Goal: Transaction & Acquisition: Purchase product/service

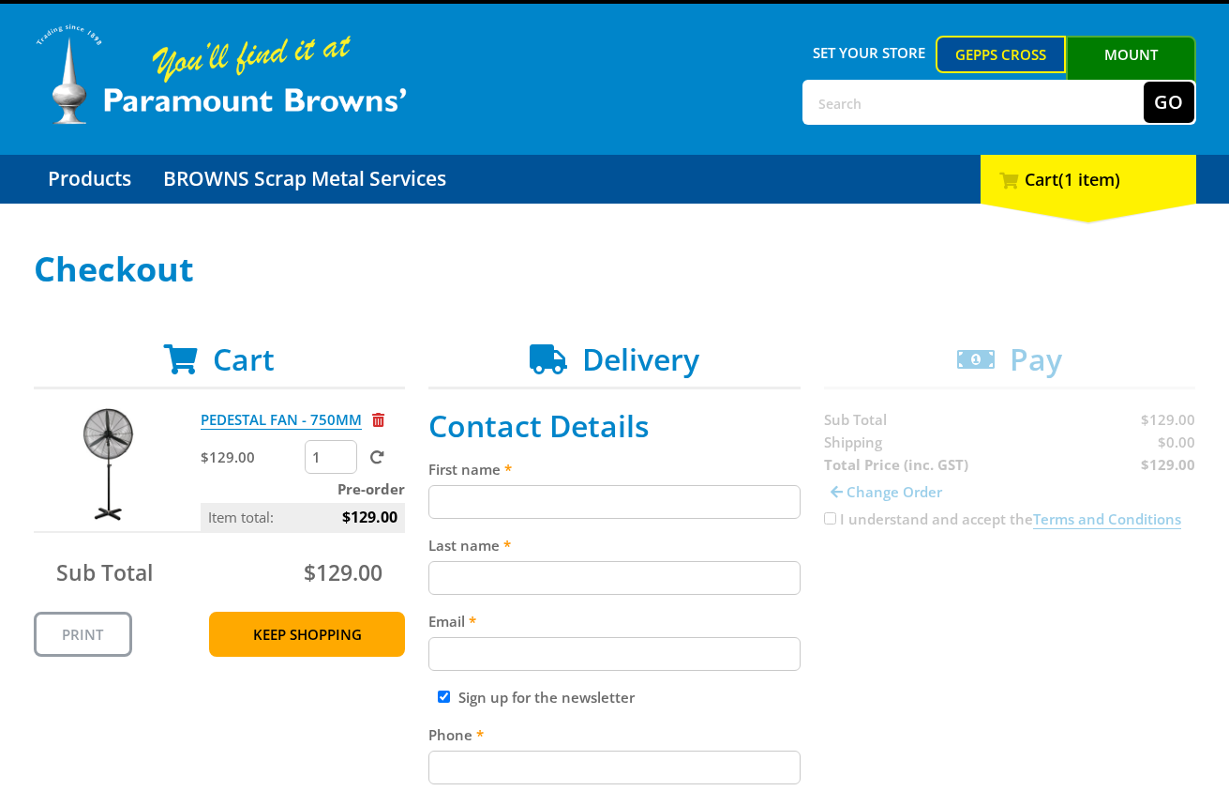
scroll to position [127, 0]
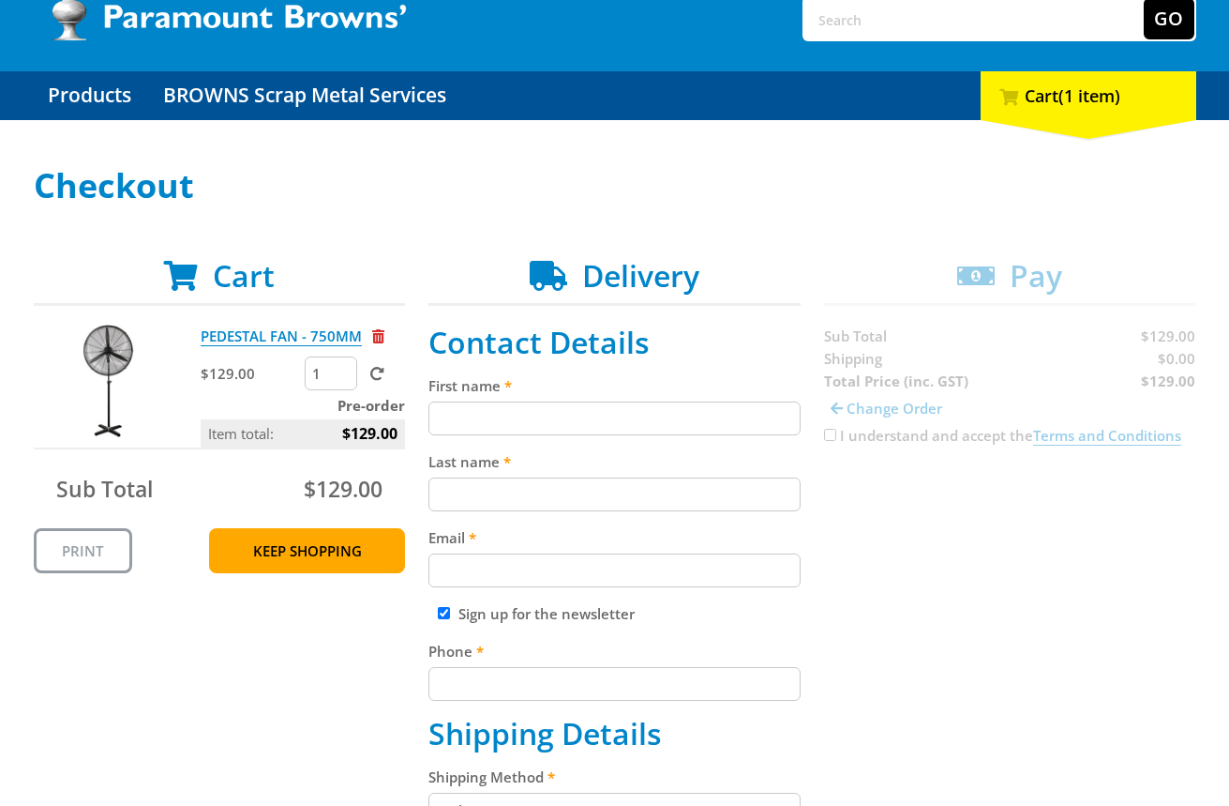
click at [535, 419] on input "First name" at bounding box center [615, 418] width 372 height 34
paste input "[PERSON_NAME]"
type input "[PERSON_NAME]"
click at [481, 506] on input "Last name" at bounding box center [615, 494] width 372 height 34
paste input "[PERSON_NAME]"
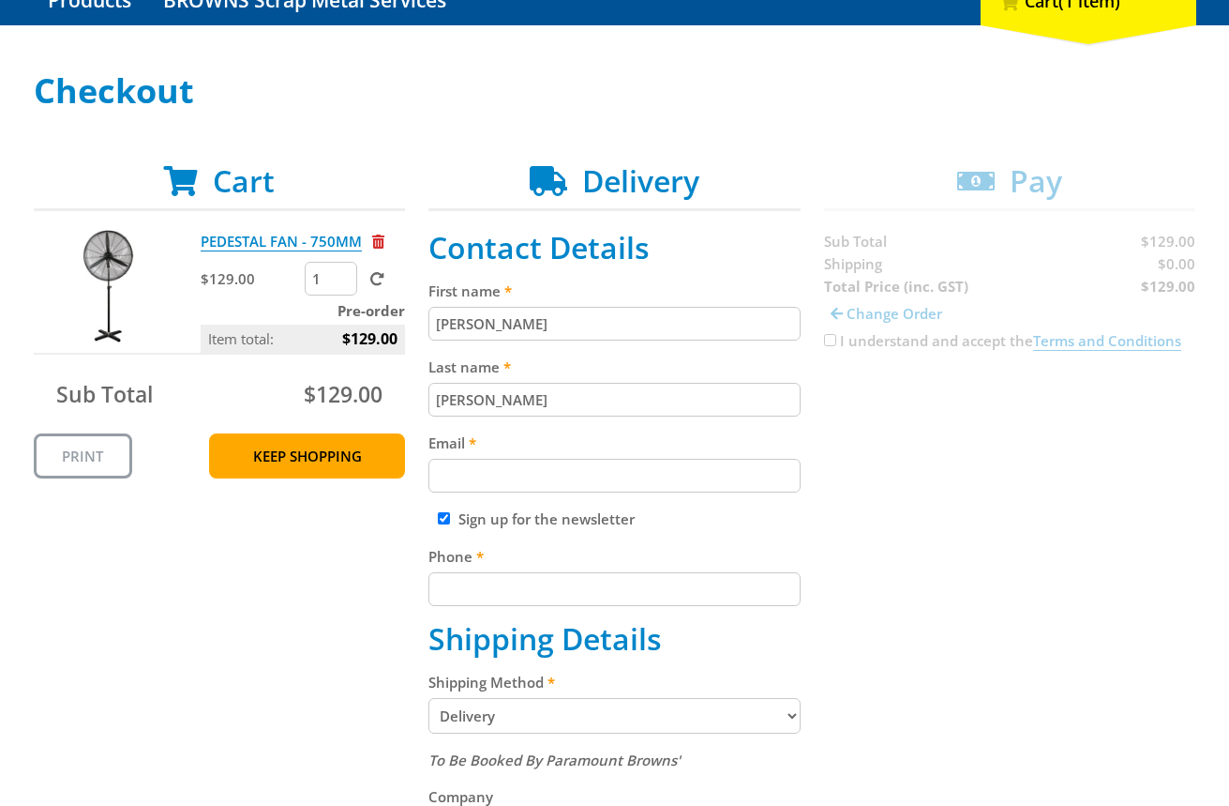
scroll to position [288, 0]
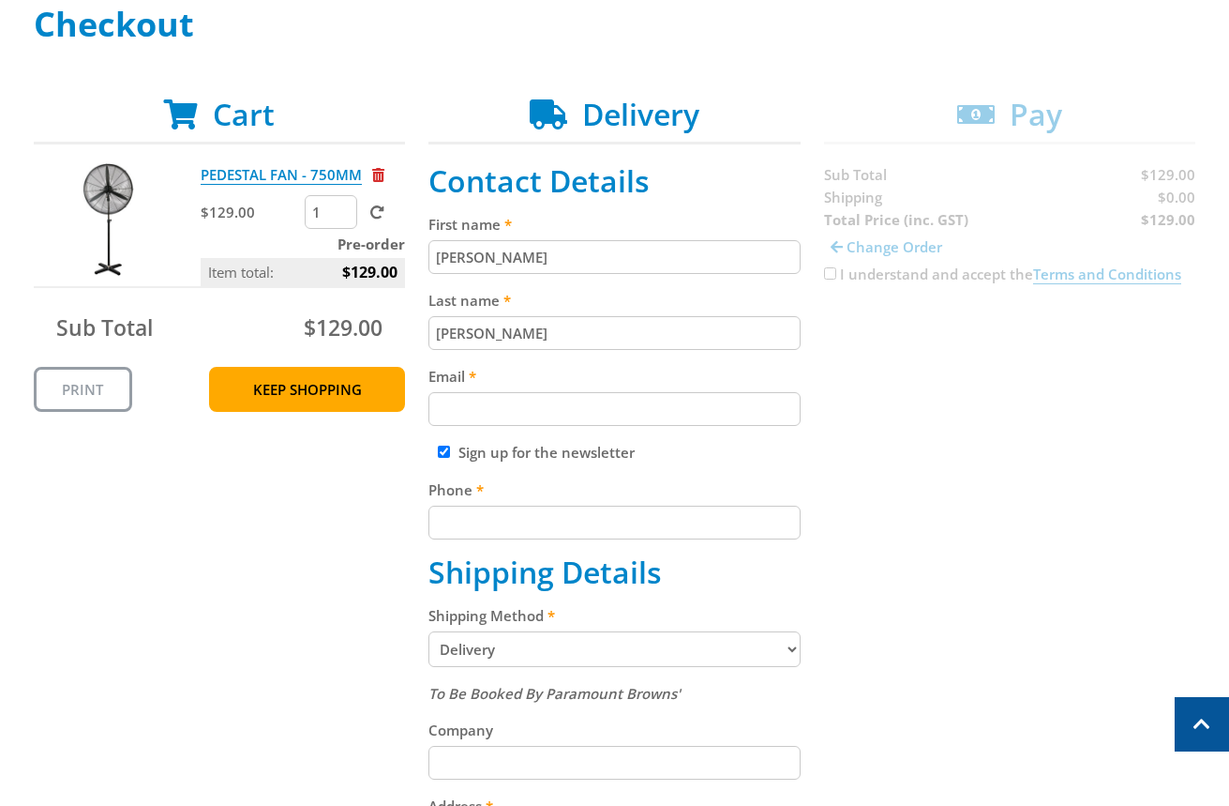
type input "[PERSON_NAME]"
click at [550, 390] on div "Email" at bounding box center [615, 395] width 372 height 61
click at [560, 419] on input "Email" at bounding box center [615, 409] width 372 height 34
paste input "[EMAIL_ADDRESS][DOMAIN_NAME]"
type input "[EMAIL_ADDRESS][DOMAIN_NAME]"
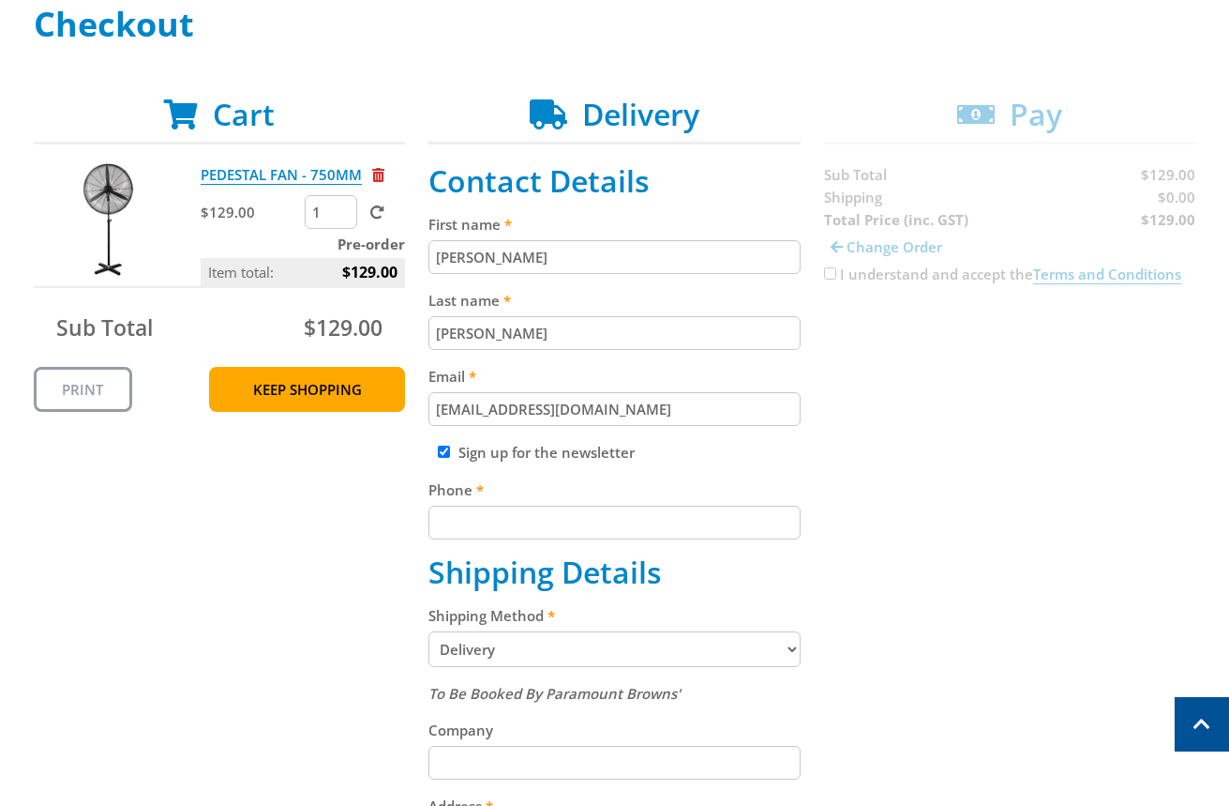
click at [639, 535] on input "Phone" at bounding box center [615, 522] width 372 height 34
paste input "[PHONE_NUMBER]"
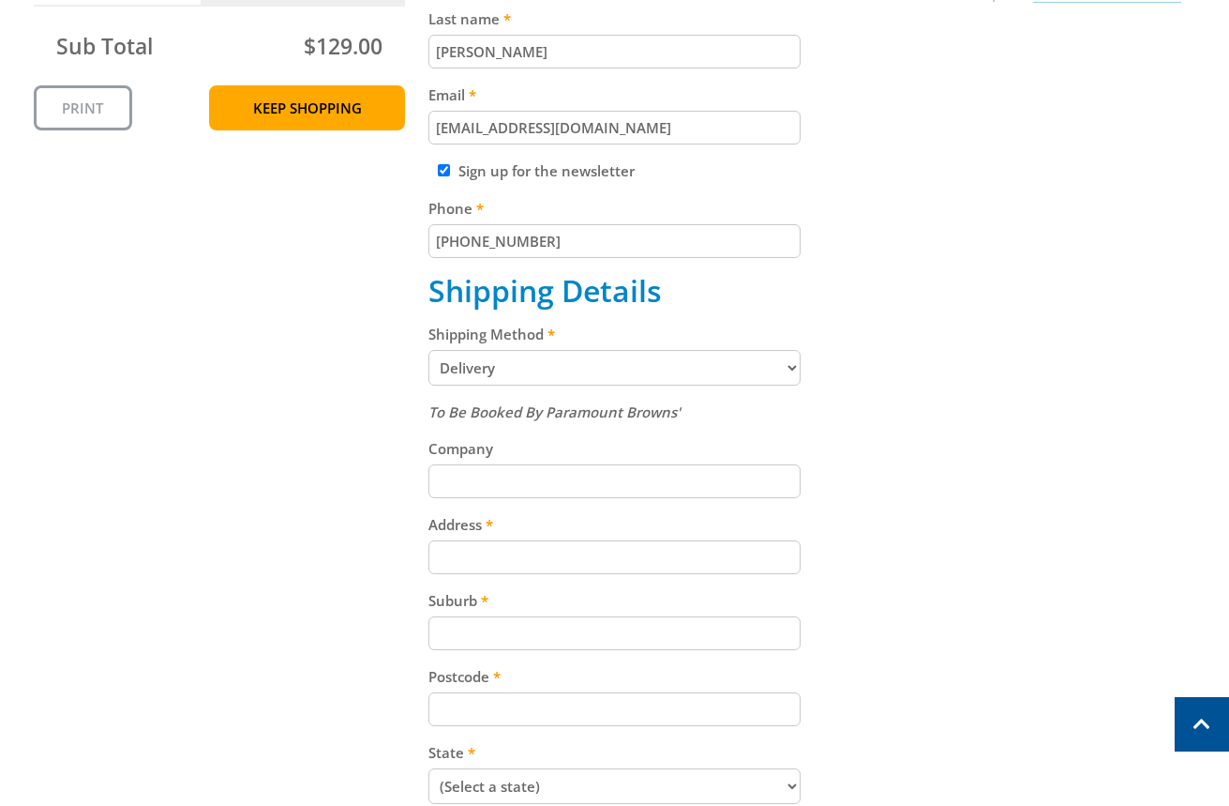
scroll to position [573, 0]
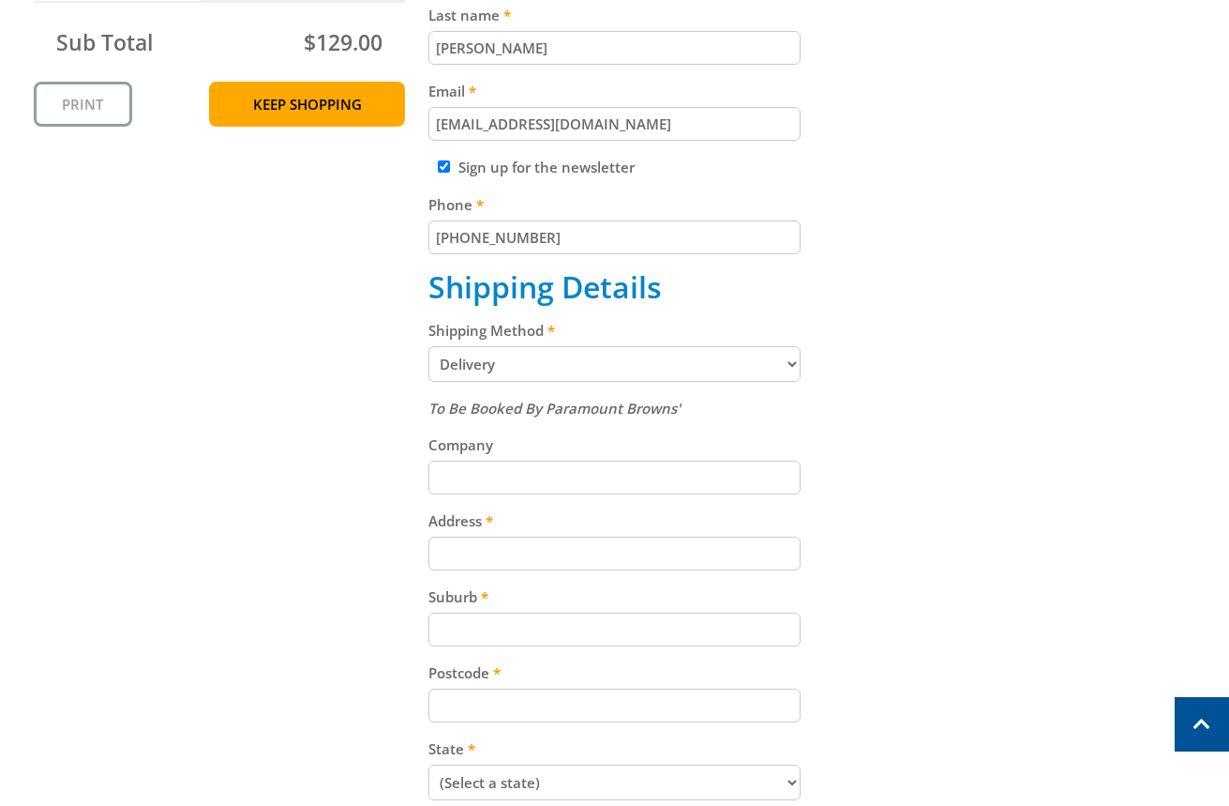
type input "[PHONE_NUMBER]"
click at [585, 359] on select "Pickup from Gepps Cross Delivery" at bounding box center [615, 364] width 372 height 36
select select "Pickup"
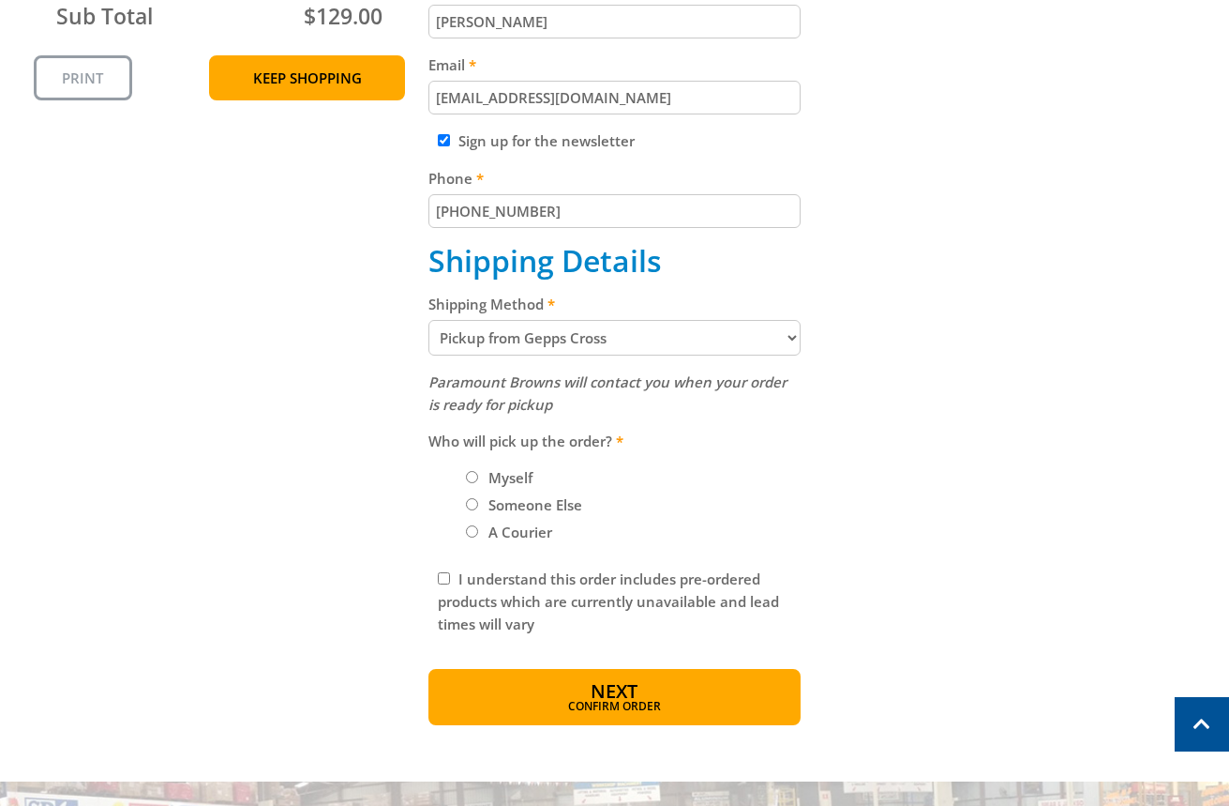
scroll to position [602, 0]
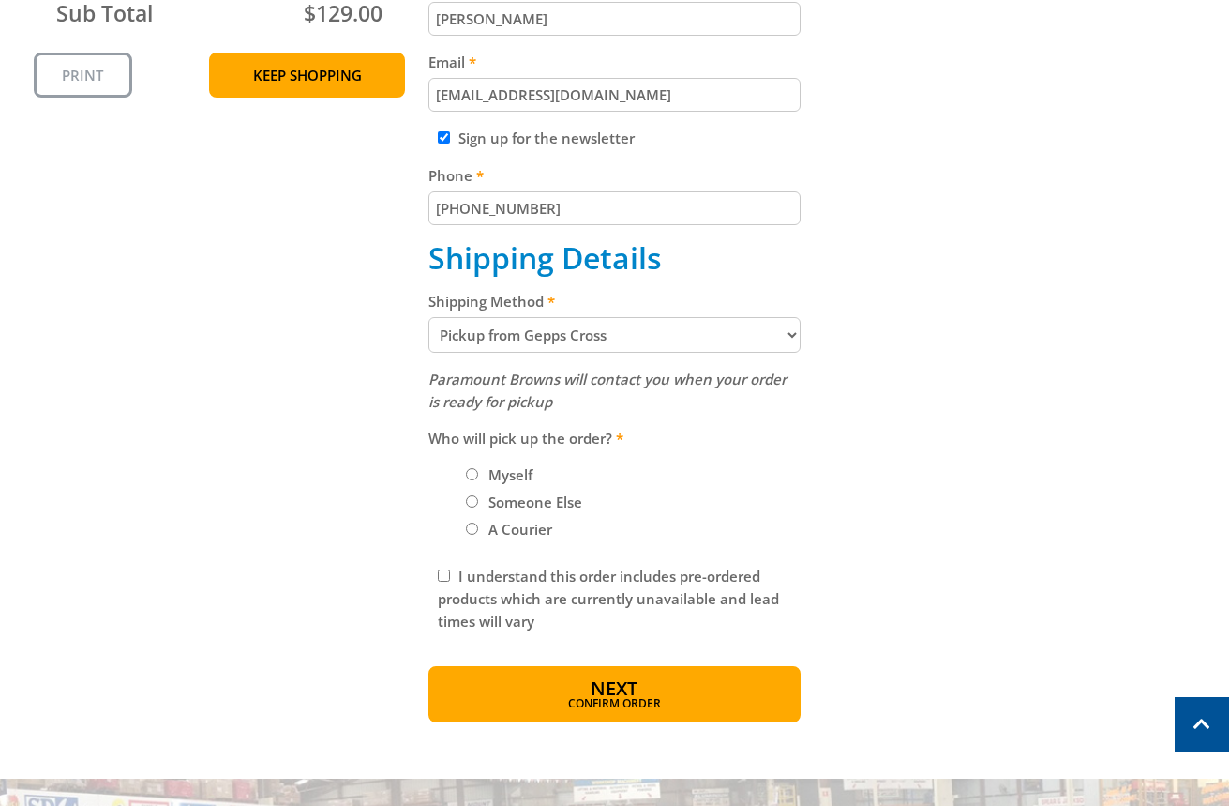
drag, startPoint x: 470, startPoint y: 477, endPoint x: 520, endPoint y: 500, distance: 55.4
click at [471, 477] on input "Myself" at bounding box center [472, 474] width 12 height 12
radio input "true"
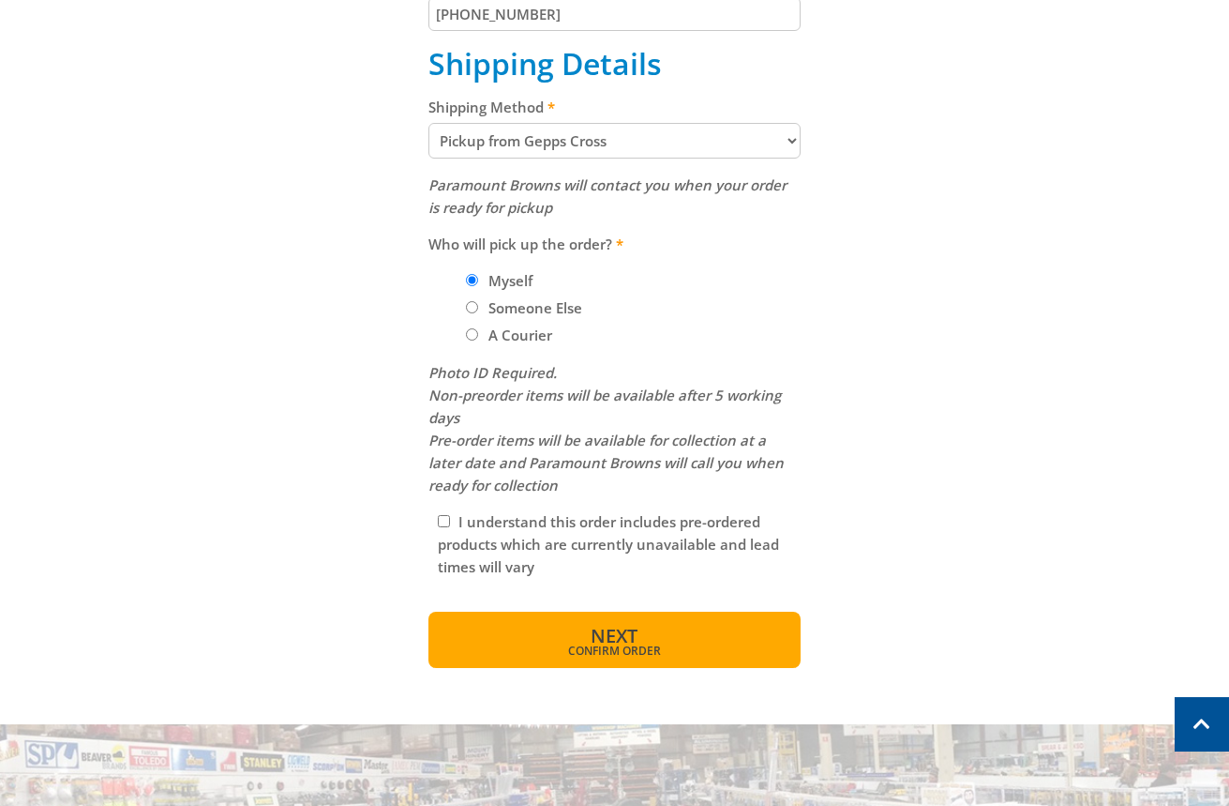
scroll to position [797, 0]
click at [633, 636] on span "Next" at bounding box center [614, 634] width 47 height 25
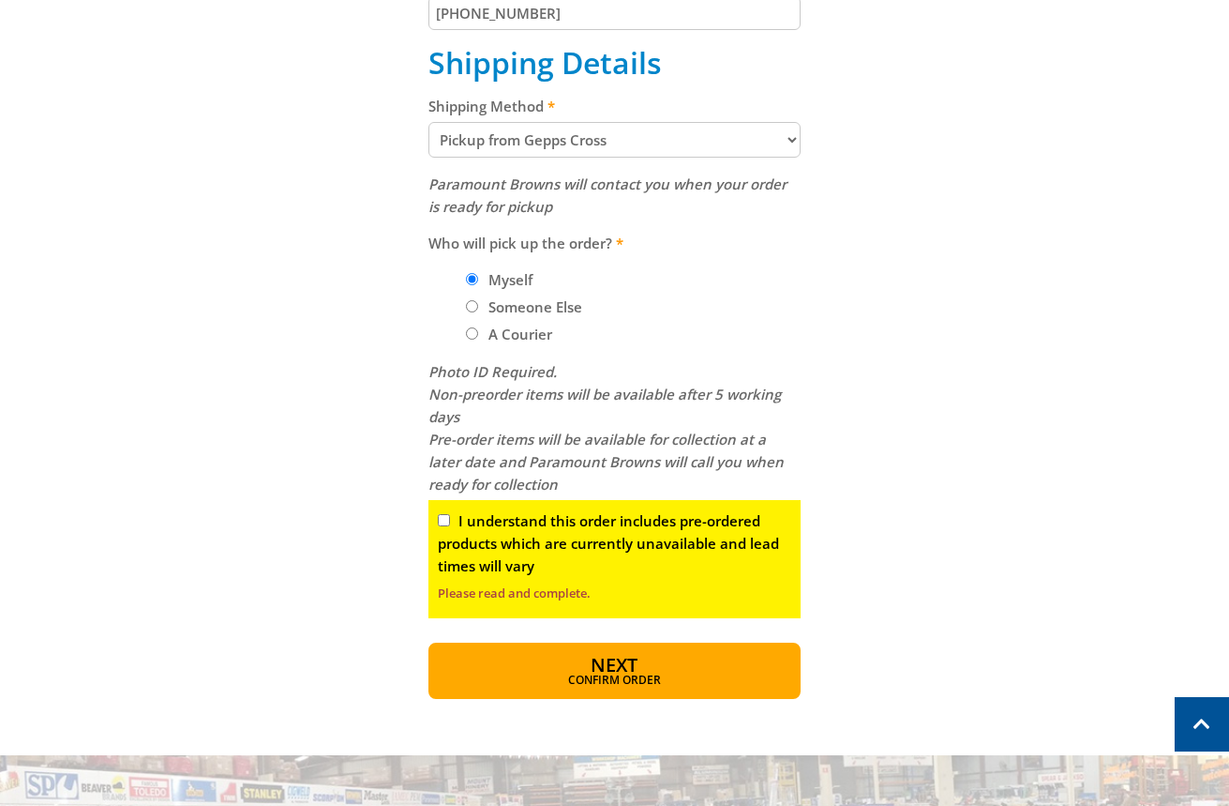
click at [444, 521] on input "I understand this order includes pre-ordered products which are currently unava…" at bounding box center [444, 520] width 12 height 12
checkbox input "true"
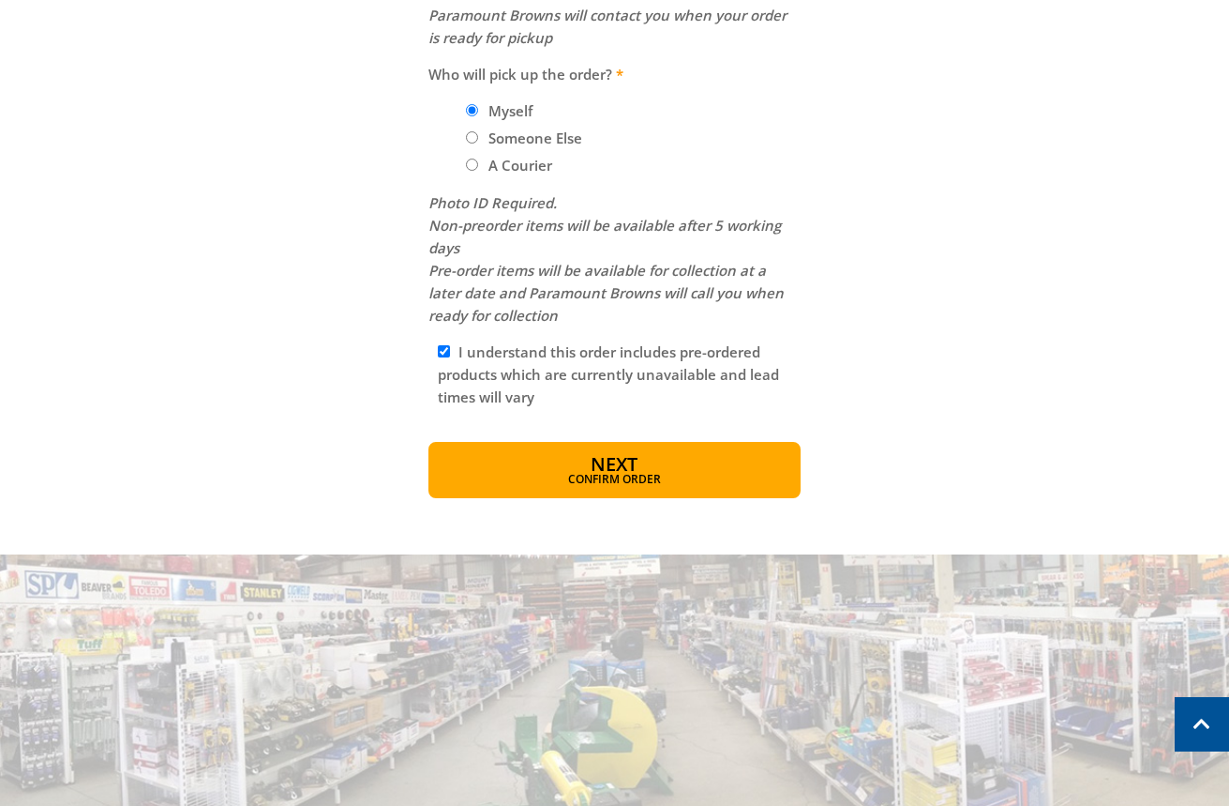
scroll to position [969, 0]
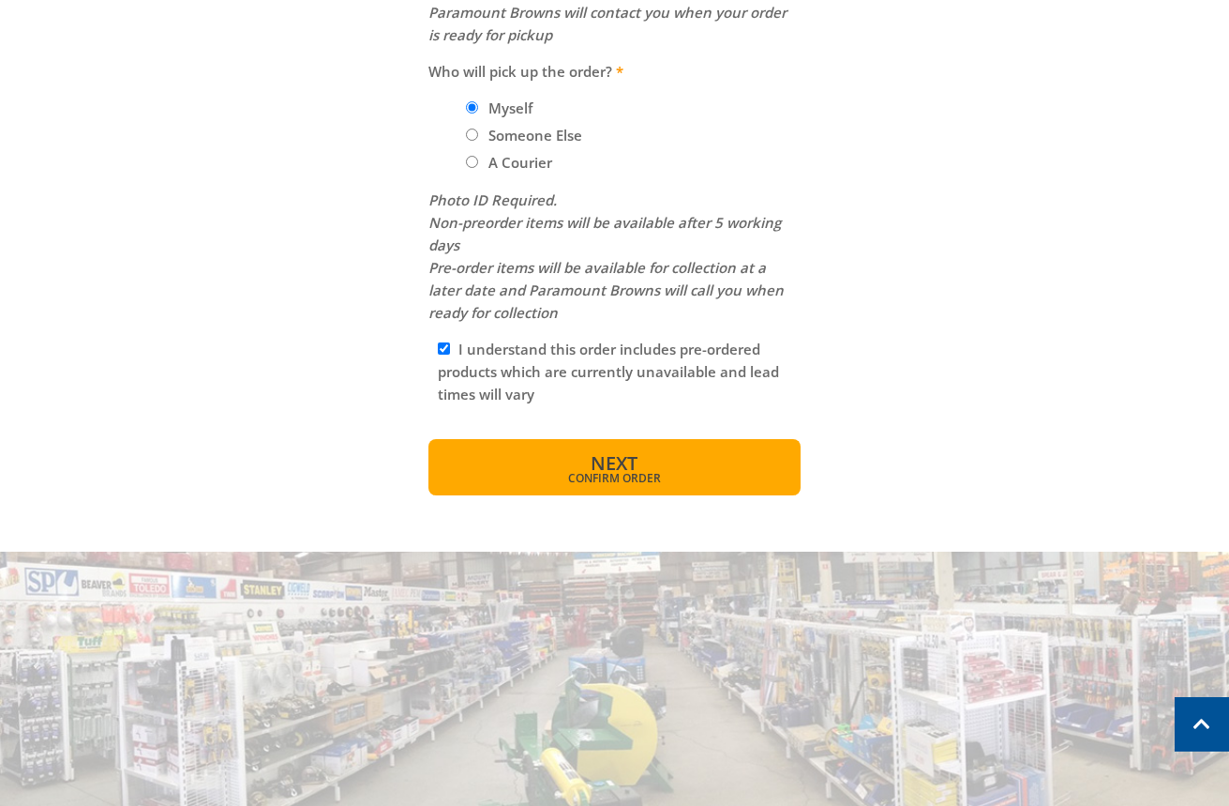
click at [668, 483] on span "Confirm order" at bounding box center [615, 478] width 292 height 11
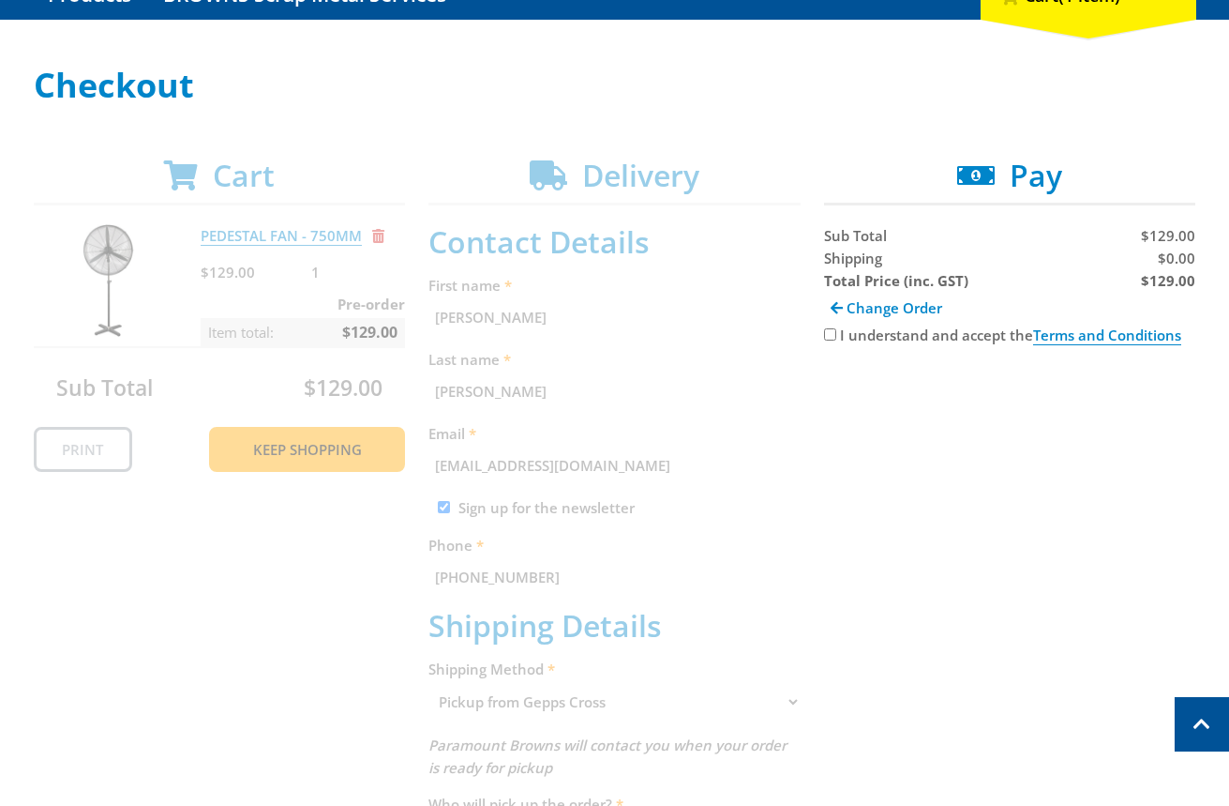
scroll to position [224, 0]
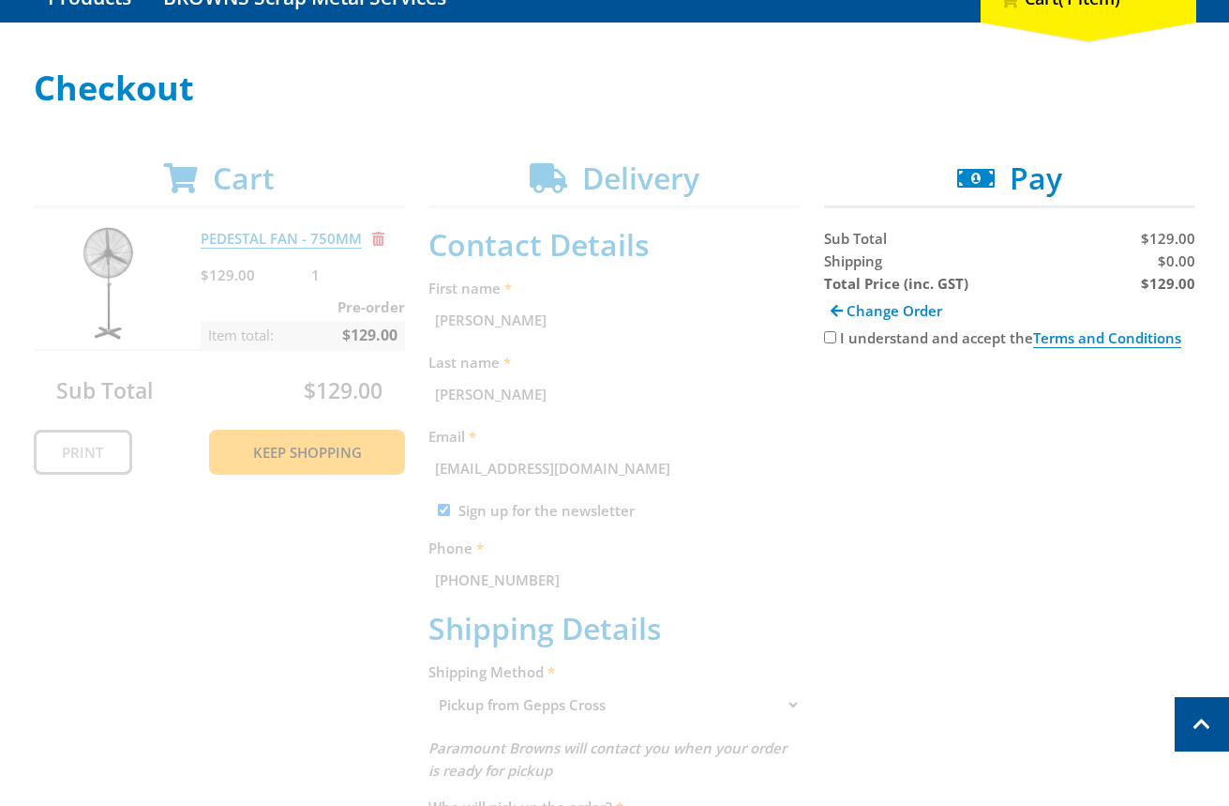
click at [828, 338] on input "I understand and accept the Terms and Conditions" at bounding box center [830, 337] width 12 height 12
checkbox input "true"
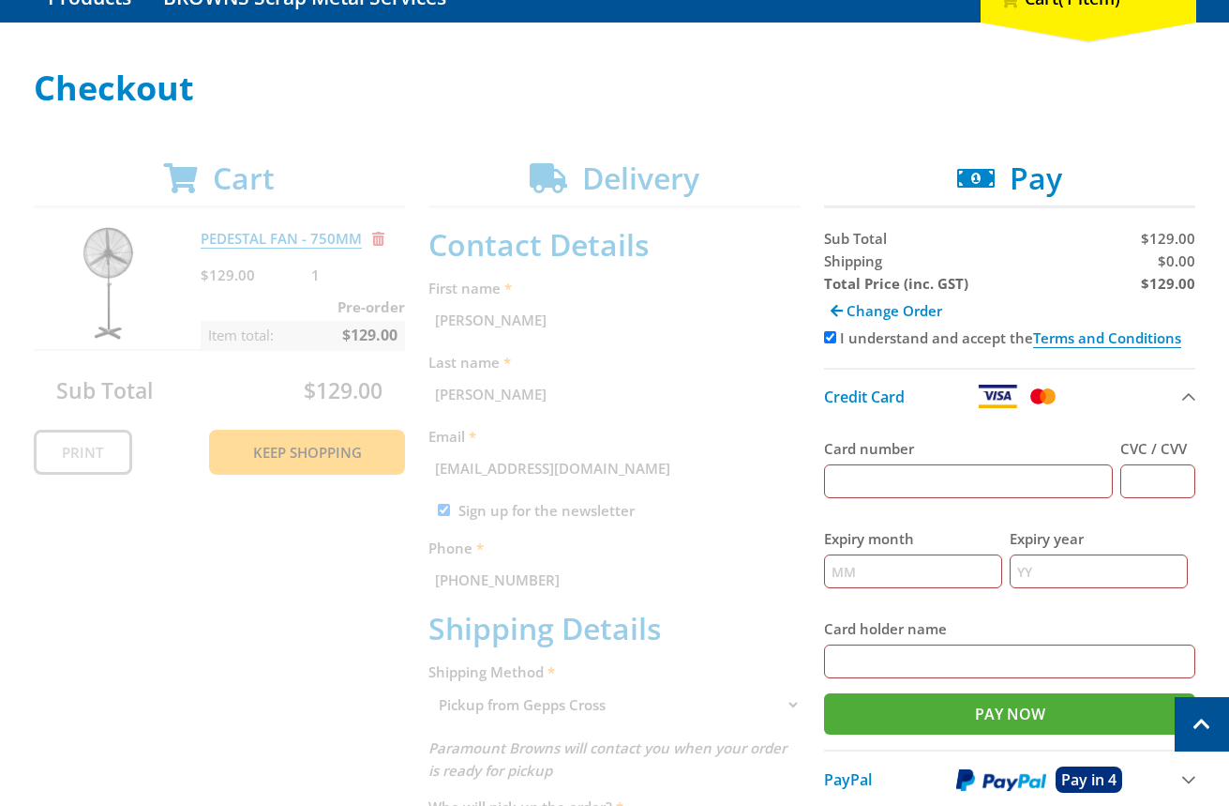
click at [969, 484] on input "Card number" at bounding box center [969, 481] width 290 height 34
type input "[CREDIT_CARD_NUMBER]"
type input "123"
type input "12"
type input "2027"
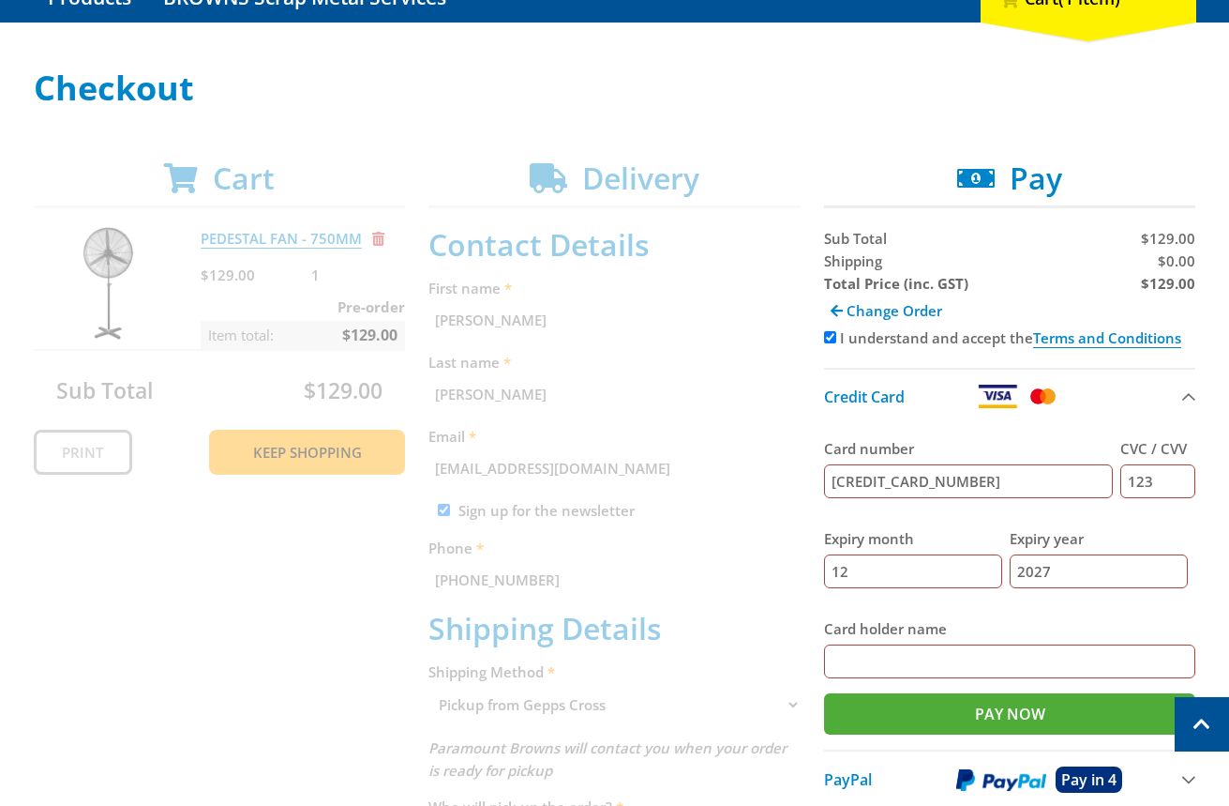
type input "fg dfgdfg"
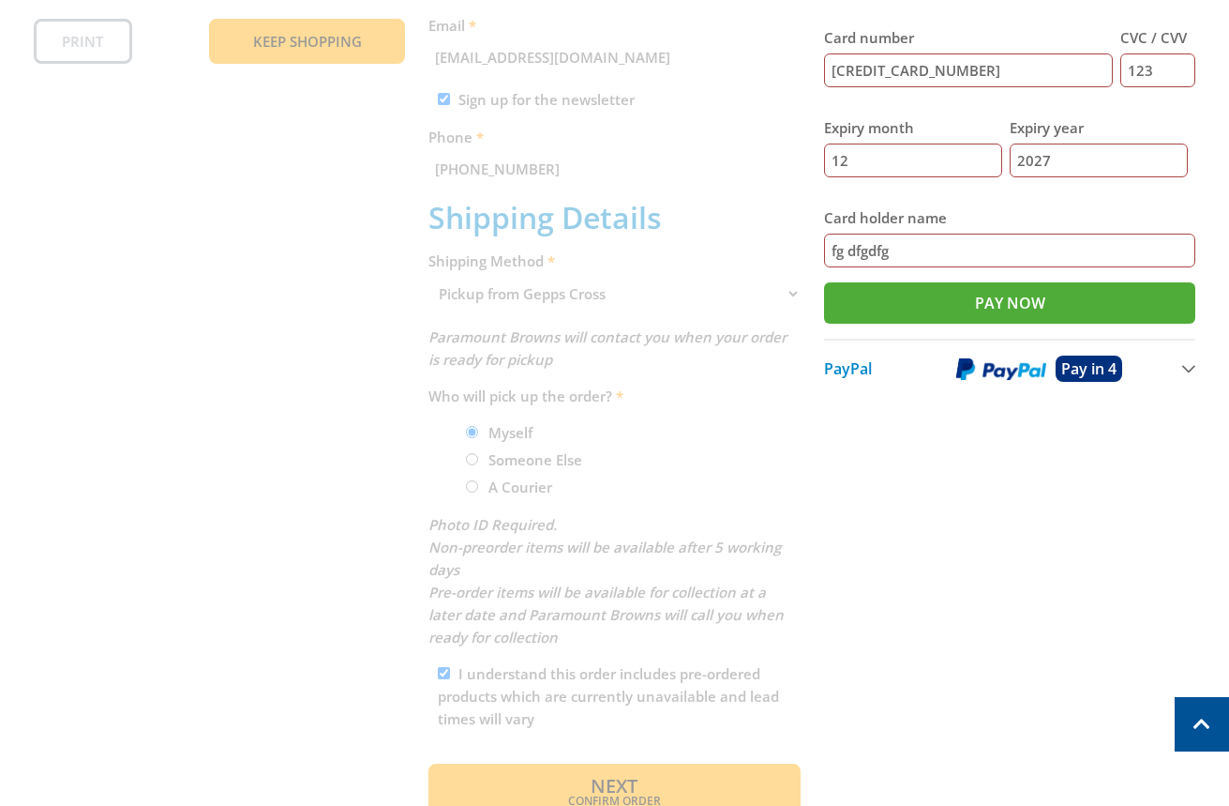
scroll to position [683, 0]
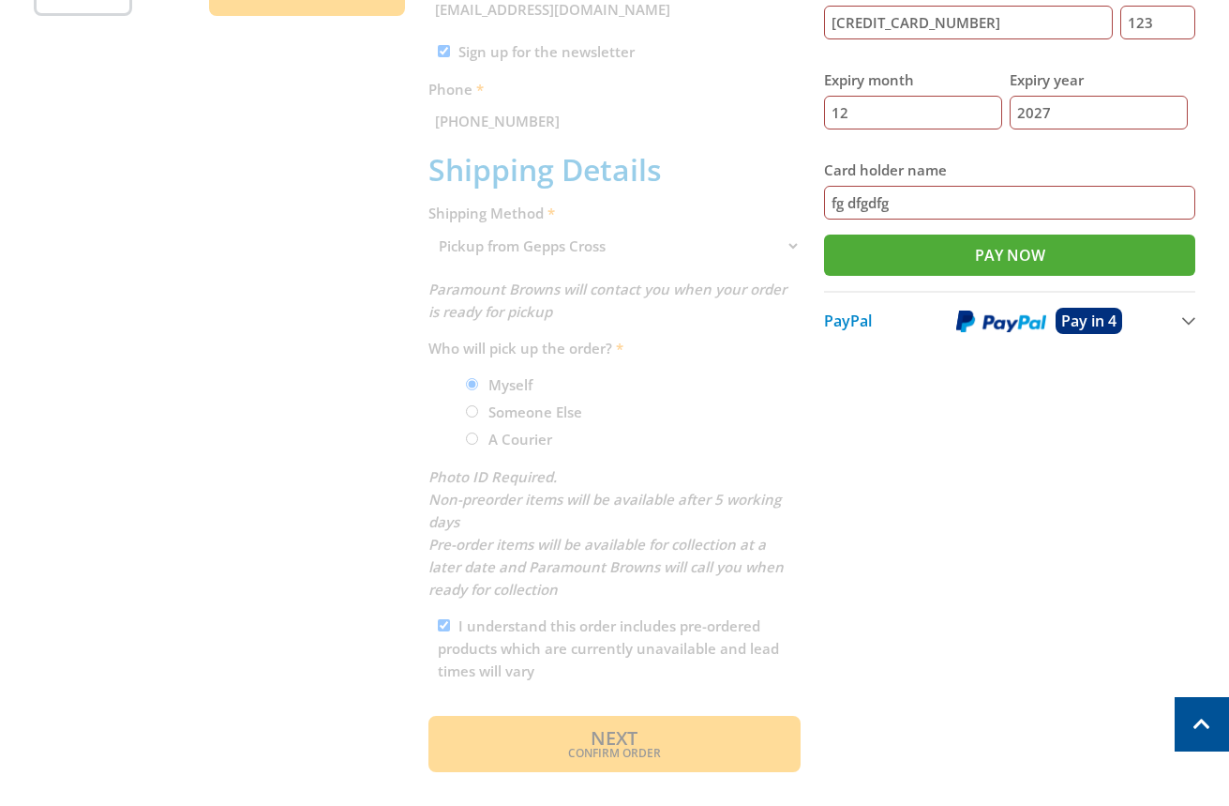
click at [879, 491] on div "Cart PEDESTAL FAN - 750MM $129.00 1 Pre-order Item total: $129.00 Sub Total $12…" at bounding box center [615, 237] width 1163 height 1070
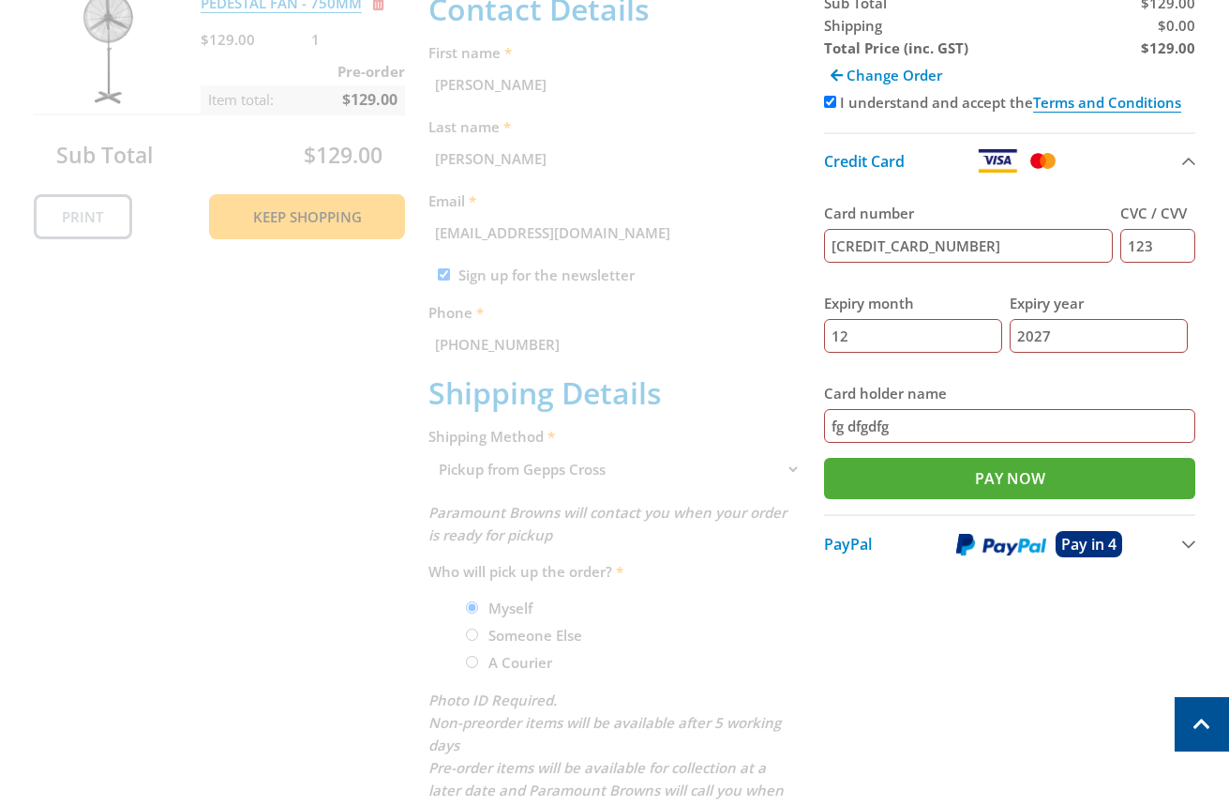
scroll to position [477, 0]
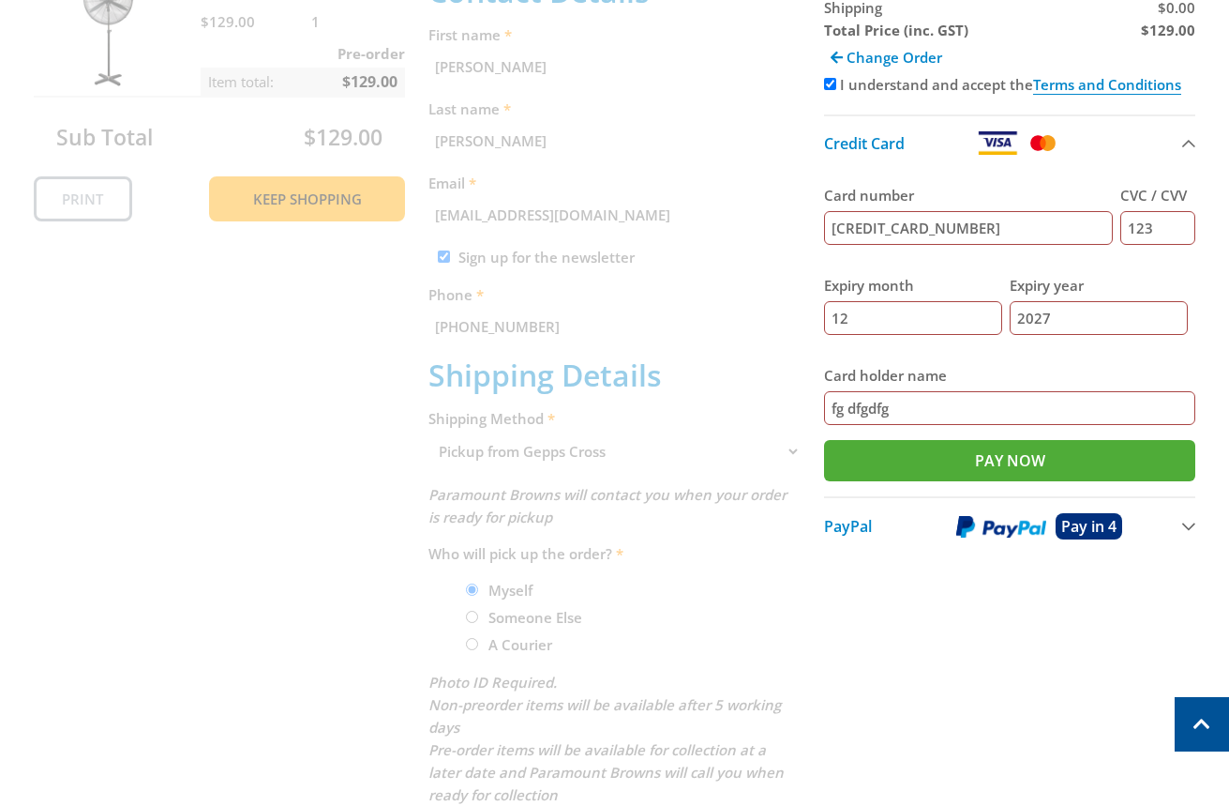
click at [542, 557] on div "Cart PEDESTAL FAN - 750MM $129.00 1 Pre-order Item total: $129.00 Sub Total $12…" at bounding box center [615, 442] width 1163 height 1070
click at [550, 445] on div "Cart PEDESTAL FAN - 750MM $129.00 1 Pre-order Item total: $129.00 Sub Total $12…" at bounding box center [615, 442] width 1163 height 1070
click at [563, 453] on div "Cart PEDESTAL FAN - 750MM $129.00 1 Pre-order Item total: $129.00 Sub Total $12…" at bounding box center [615, 442] width 1163 height 1070
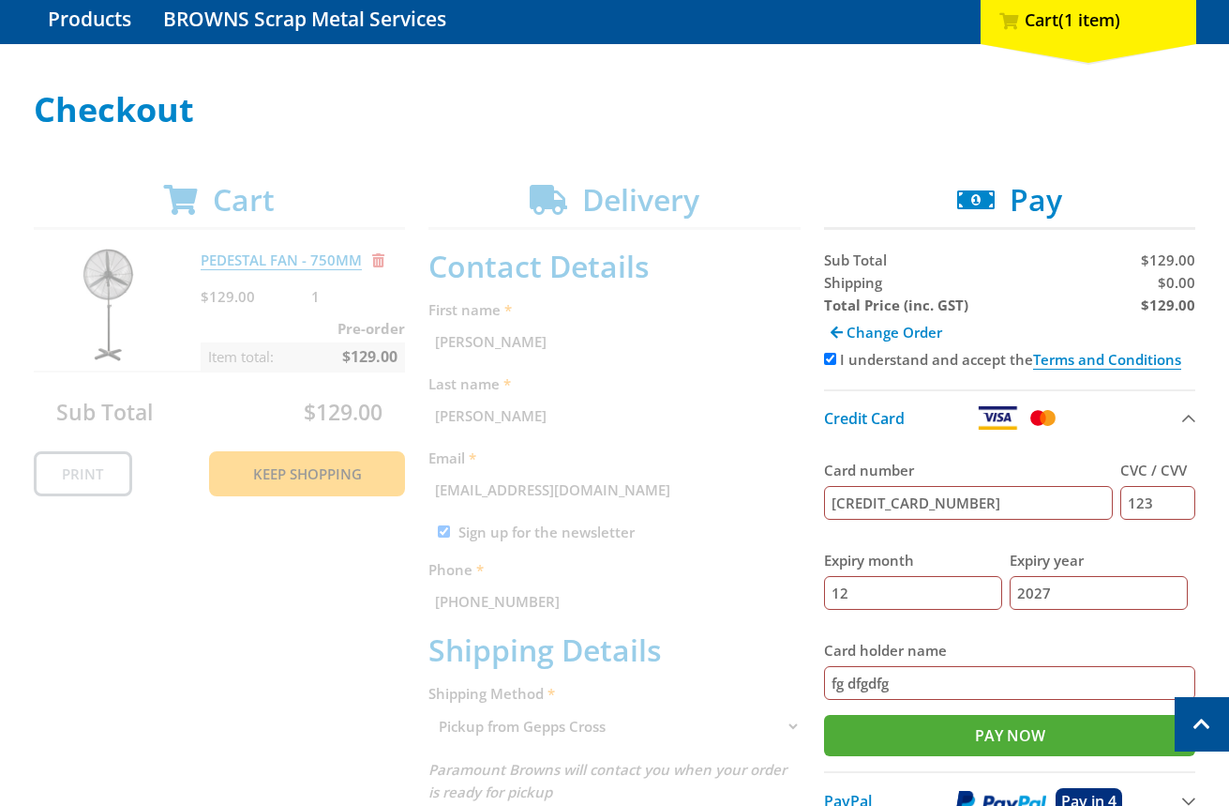
scroll to position [161, 0]
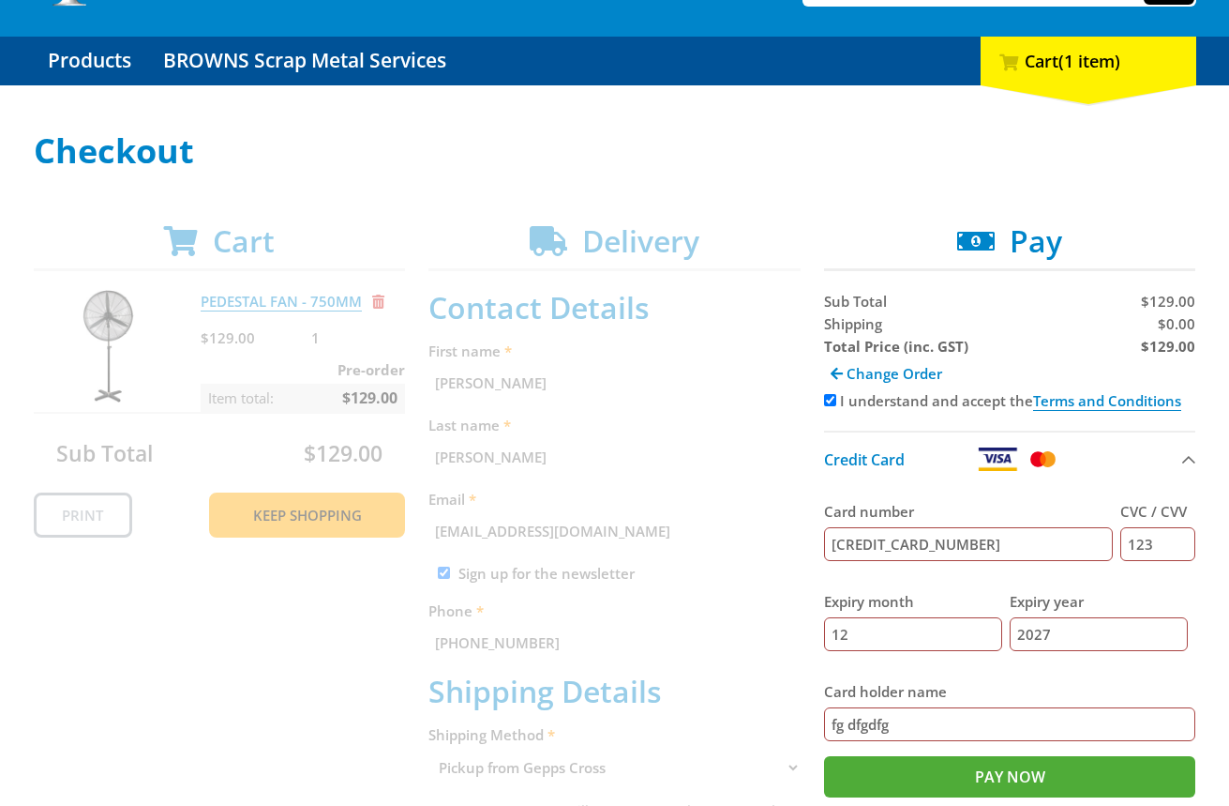
click at [550, 246] on div "Cart PEDESTAL FAN - 750MM $129.00 1 Pre-order Item total: $129.00 Sub Total $12…" at bounding box center [615, 758] width 1163 height 1070
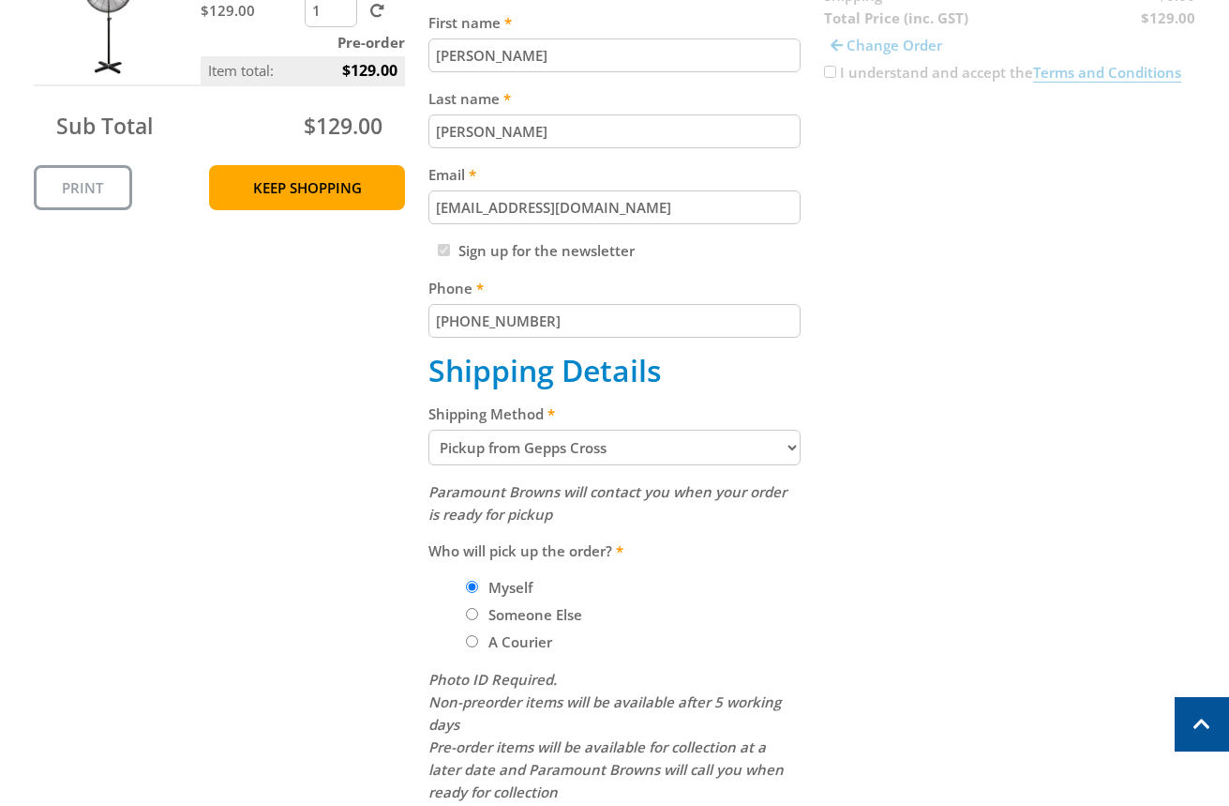
scroll to position [544, 0]
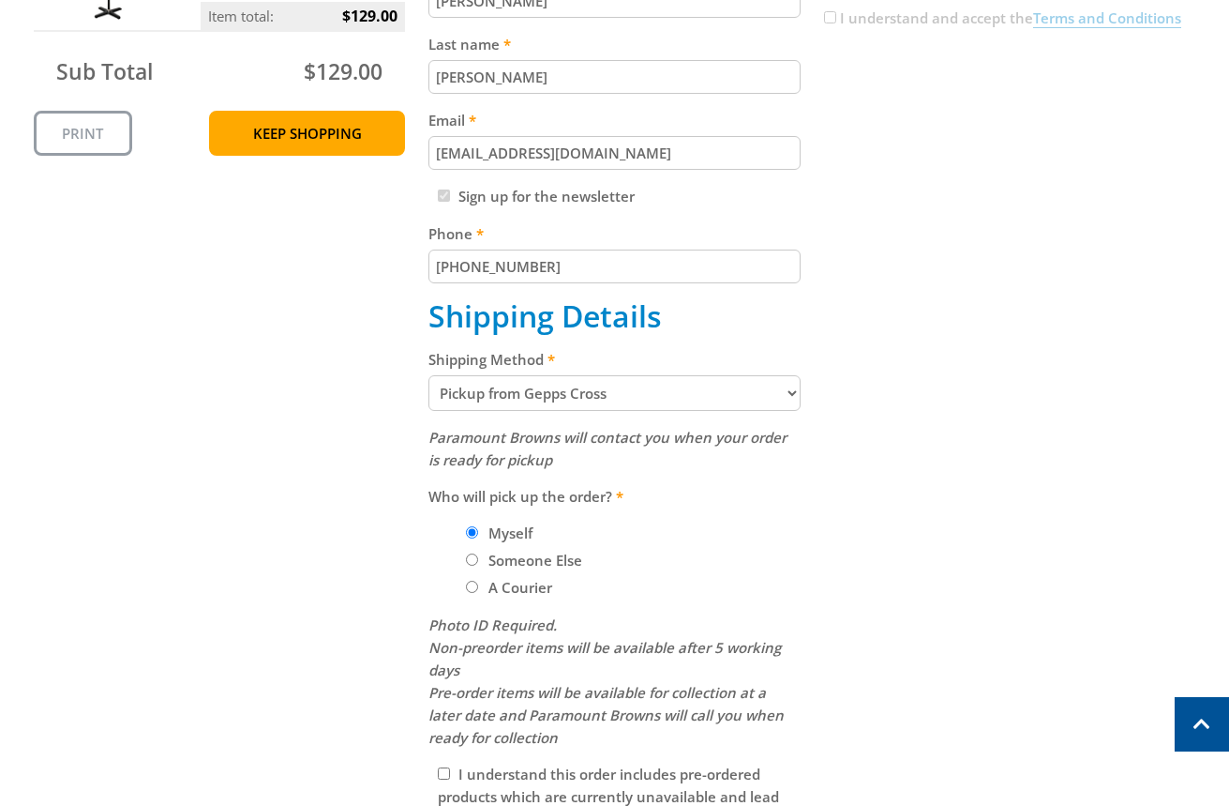
click at [592, 396] on select "Pickup from Gepps Cross Delivery" at bounding box center [615, 393] width 372 height 36
select select "Delivery"
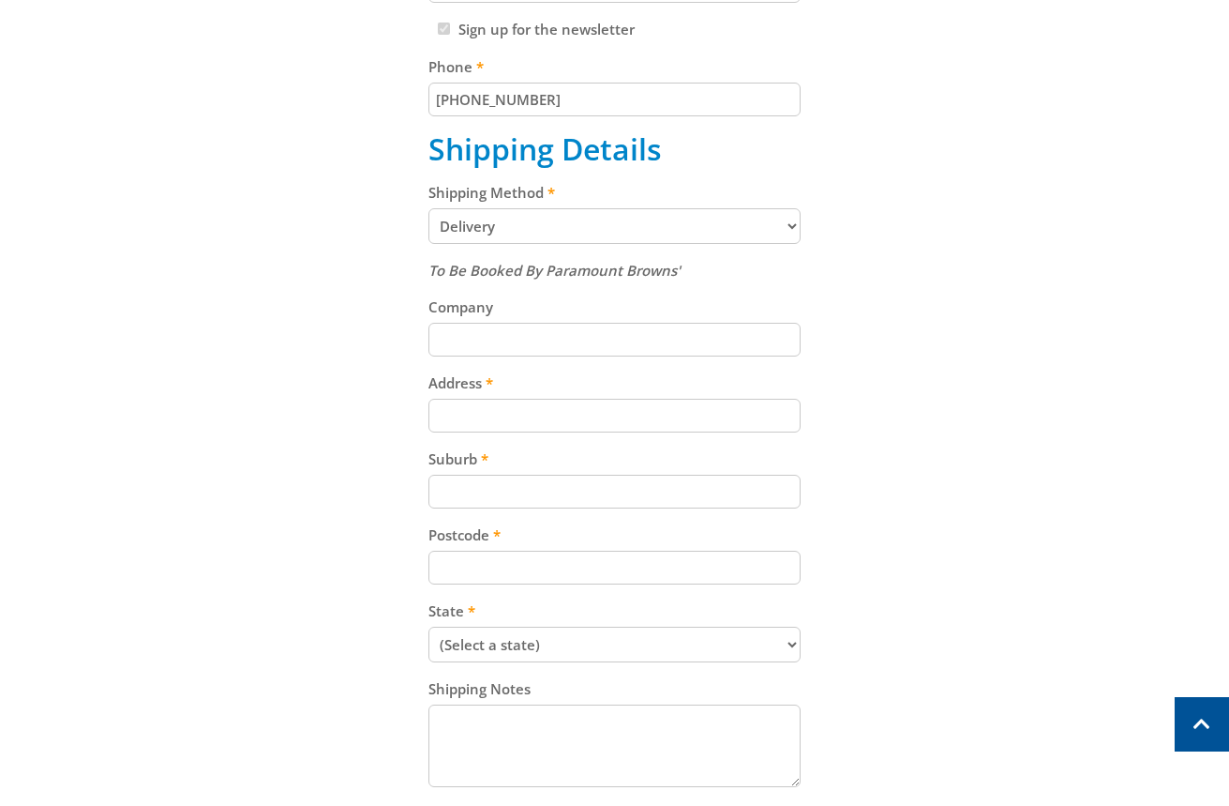
scroll to position [739, 0]
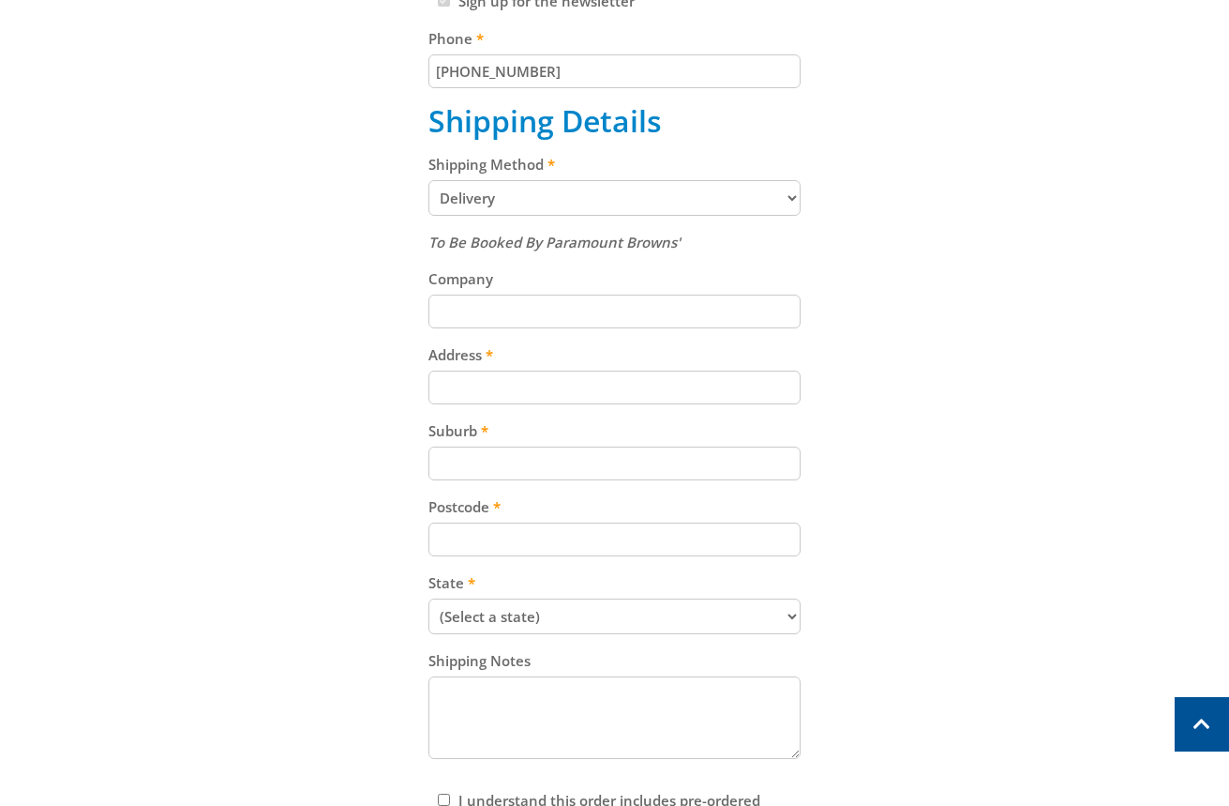
click at [565, 374] on input "Address" at bounding box center [615, 387] width 372 height 34
paste input "99 Cavan Road"
type input "99 Cavan Road"
click at [557, 461] on input "Suburb" at bounding box center [615, 463] width 372 height 34
paste input "Gepps Cross"
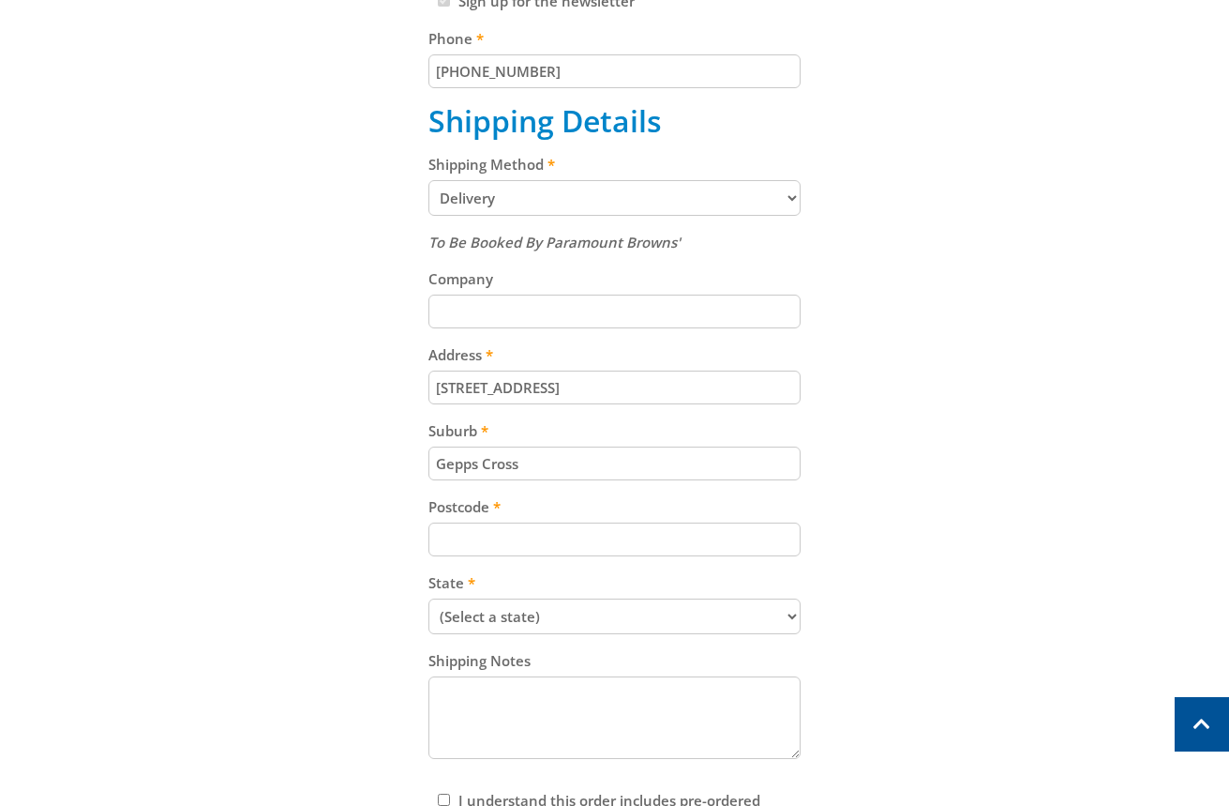
type input "Gepps Cross"
drag, startPoint x: 648, startPoint y: 526, endPoint x: 662, endPoint y: 533, distance: 15.5
click at [649, 530] on input "Postcode" at bounding box center [615, 539] width 372 height 34
paste input "5094"
type input "5094"
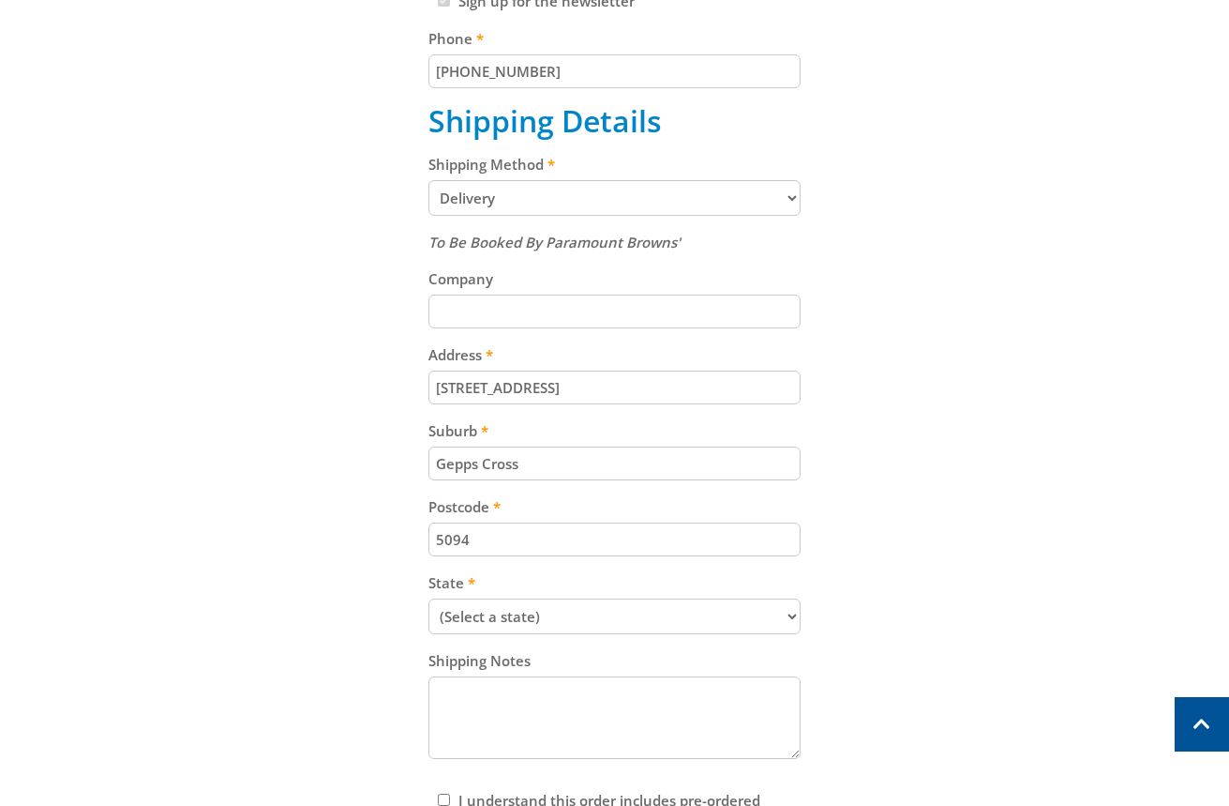
click at [672, 618] on select "(Select a state) South Australia Victoria New South Wales Queensland Western Au…" at bounding box center [615, 616] width 372 height 36
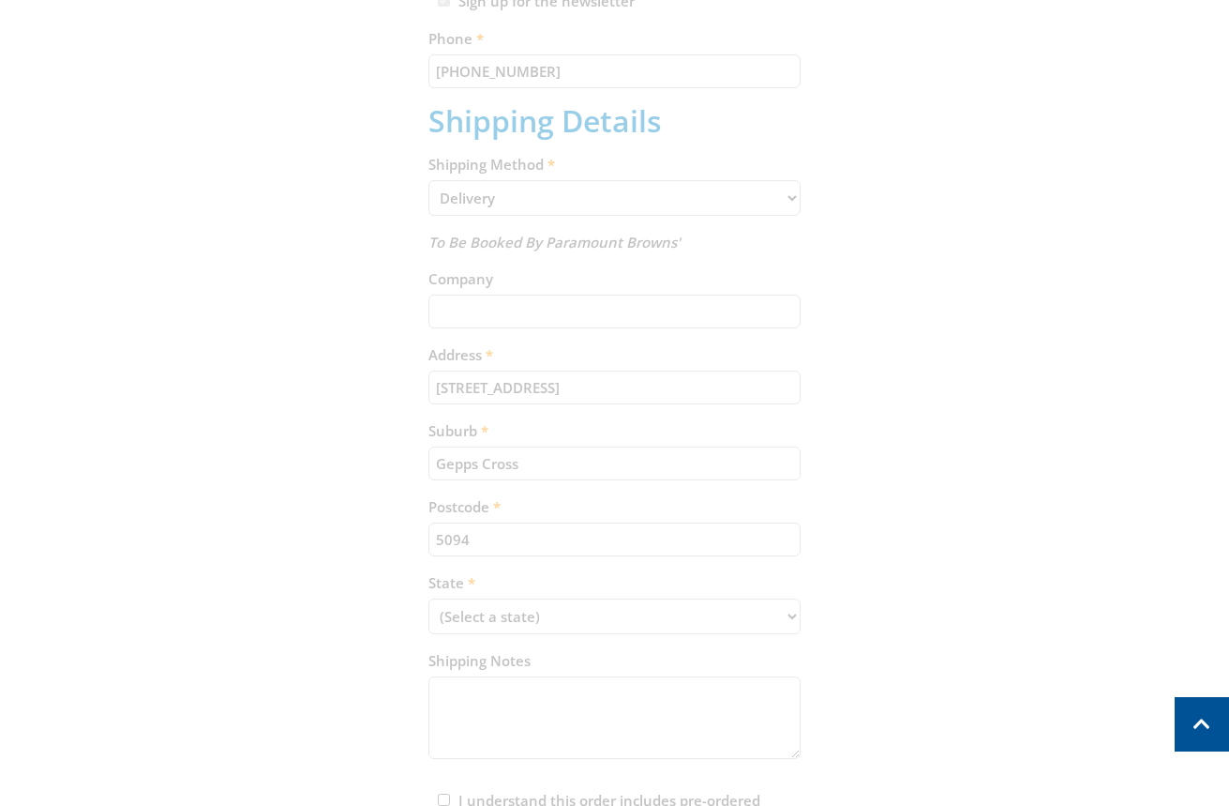
select select "SA"
click at [429, 598] on select "(Select a state) South Australia Victoria New South Wales Queensland Western Au…" at bounding box center [615, 616] width 372 height 36
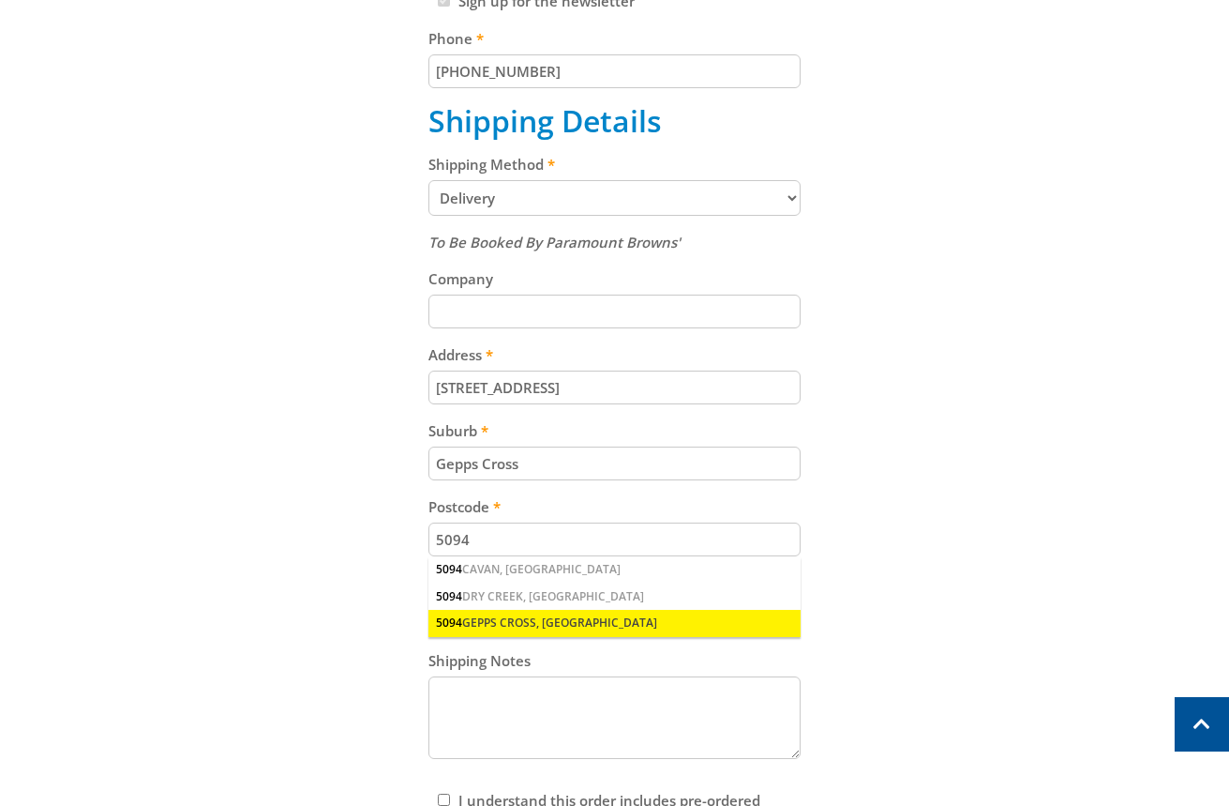
click at [606, 625] on div "5094 GEPPS CROSS, SA" at bounding box center [615, 623] width 372 height 26
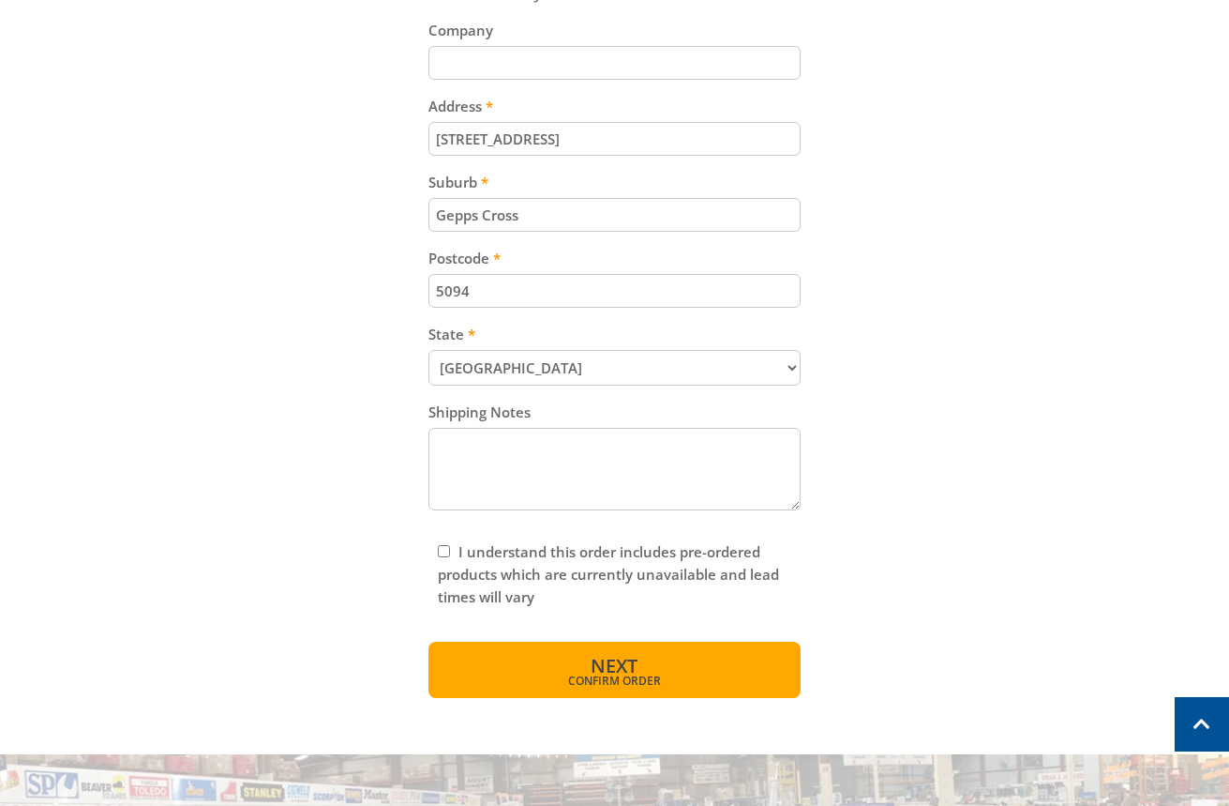
scroll to position [1016, 0]
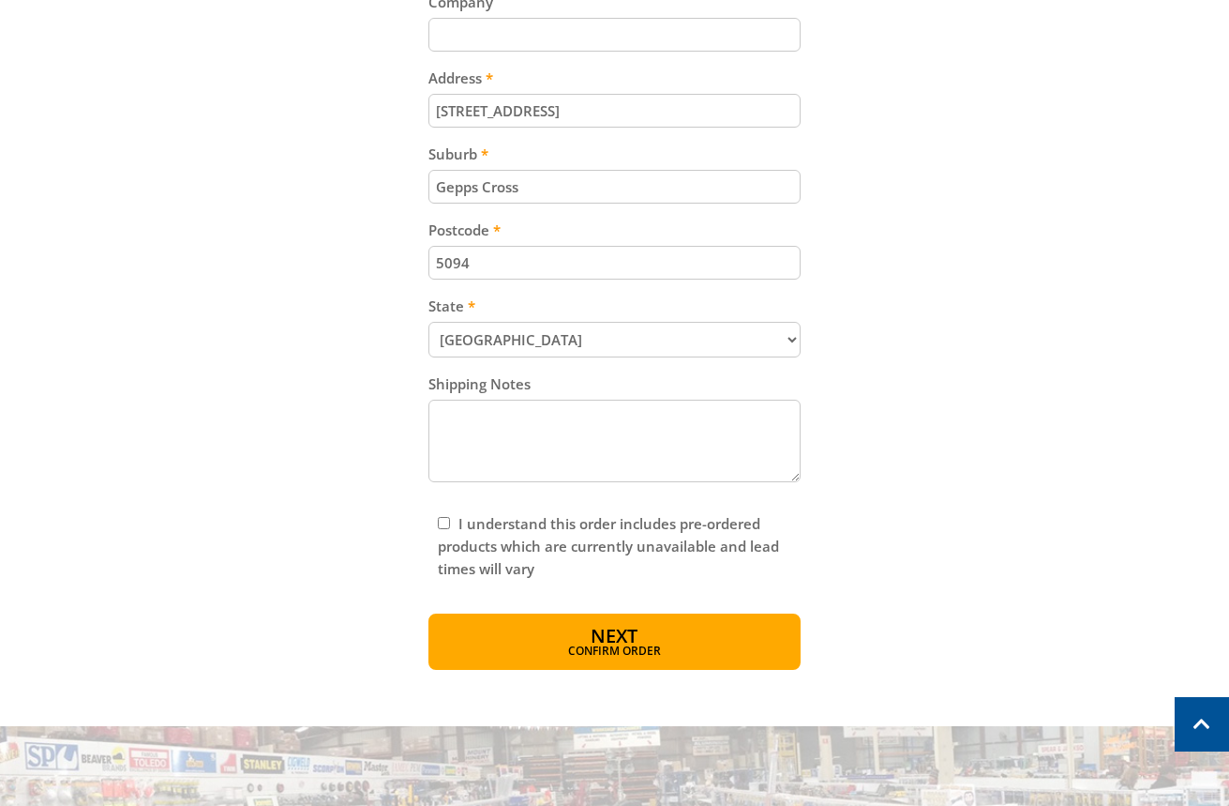
click at [438, 522] on input "I understand this order includes pre-ordered products which are currently unava…" at bounding box center [444, 523] width 12 height 12
checkbox input "true"
click at [655, 634] on button "Next Confirm order" at bounding box center [615, 641] width 372 height 56
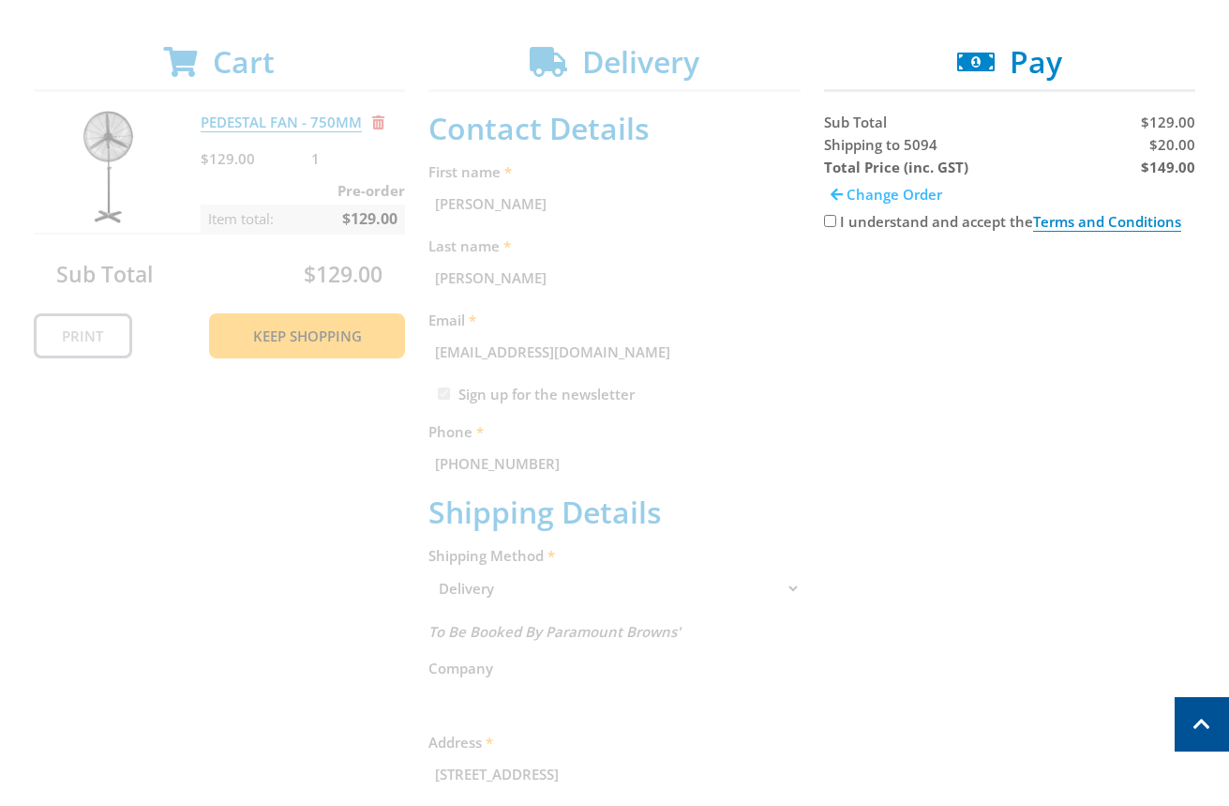
scroll to position [280, 0]
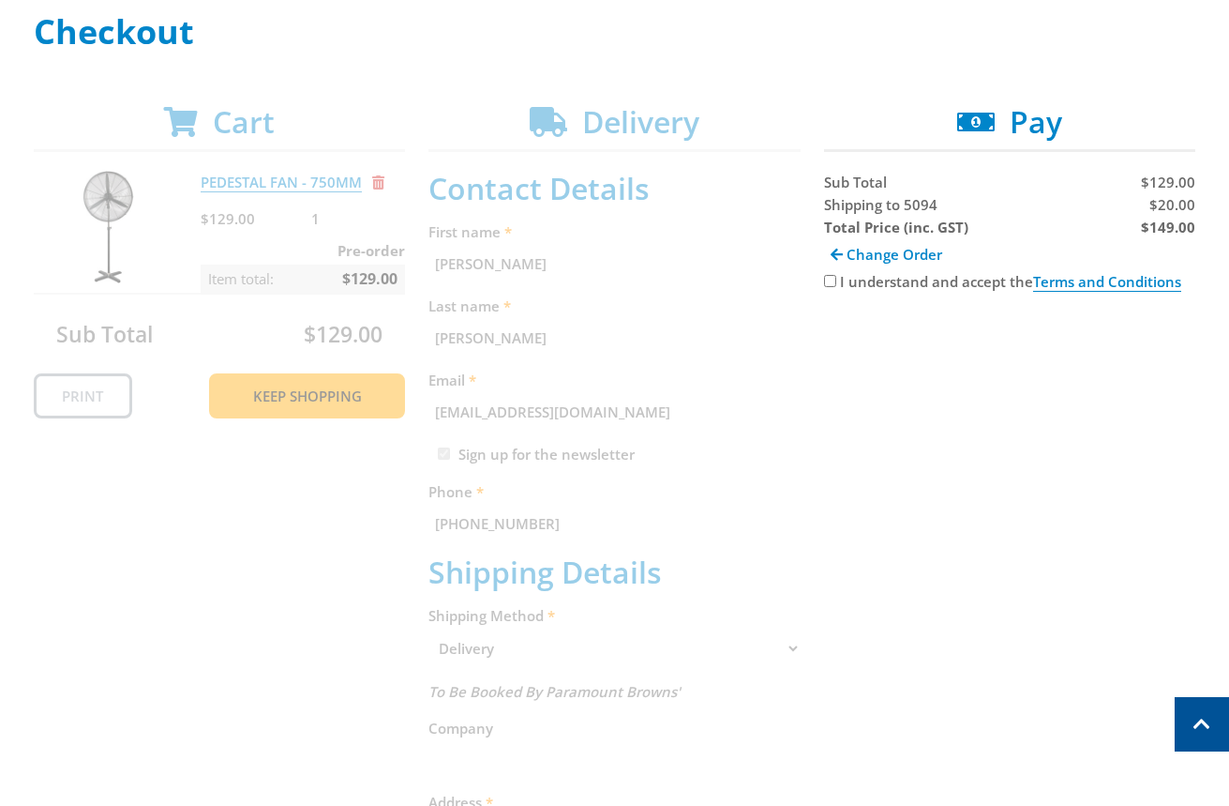
click at [826, 275] on input "I understand and accept the Terms and Conditions" at bounding box center [830, 281] width 12 height 12
checkbox input "true"
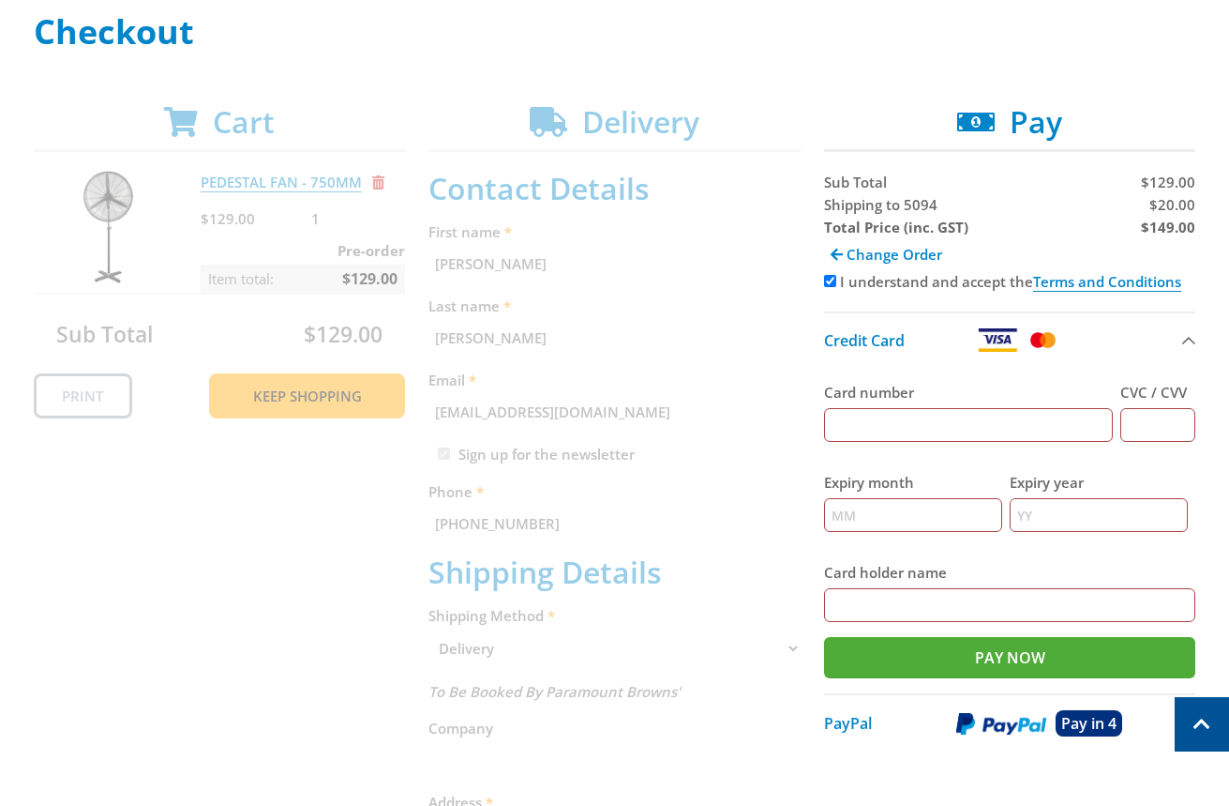
click at [1003, 414] on input "Card number" at bounding box center [969, 425] width 290 height 34
type input "[CREDIT_CARD_NUMBER]"
type input "123"
type input "12"
type input "2027"
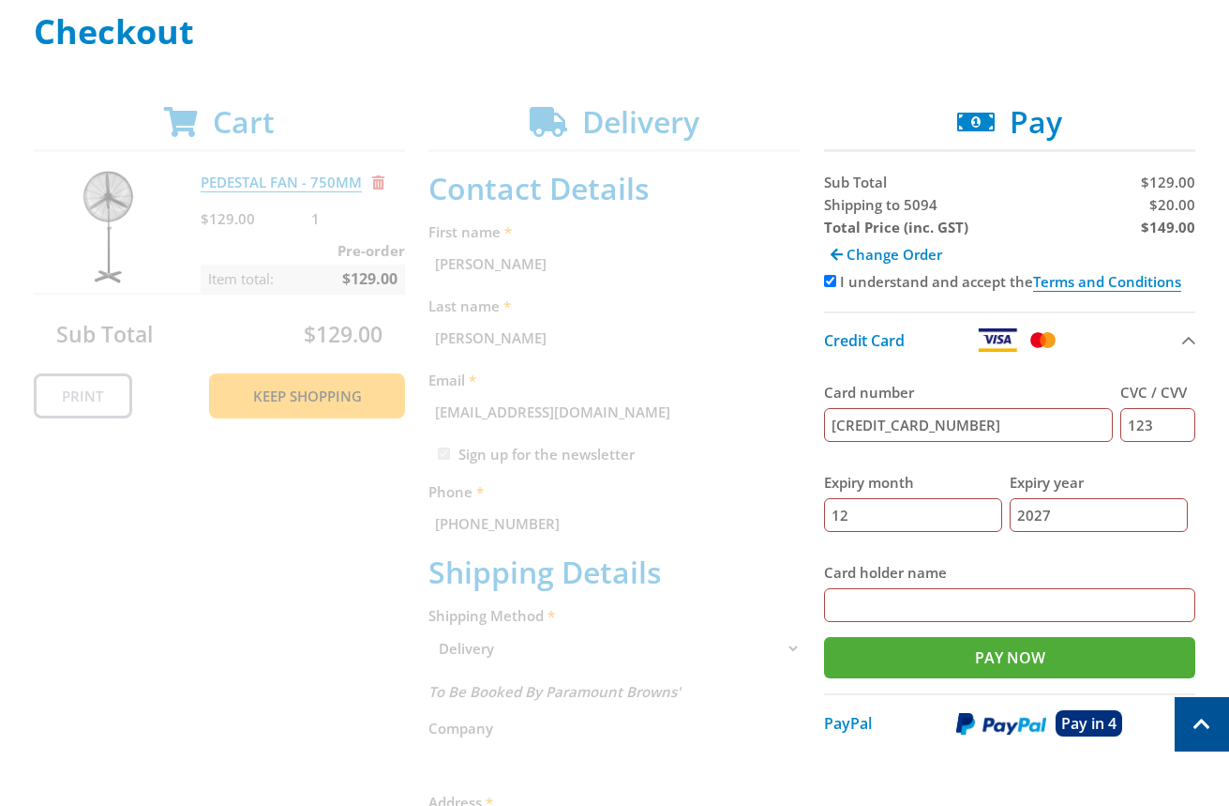
type input "fg dfgdfg"
click at [839, 206] on span "Shipping to 5094" at bounding box center [880, 204] width 113 height 19
copy span "Shipping"
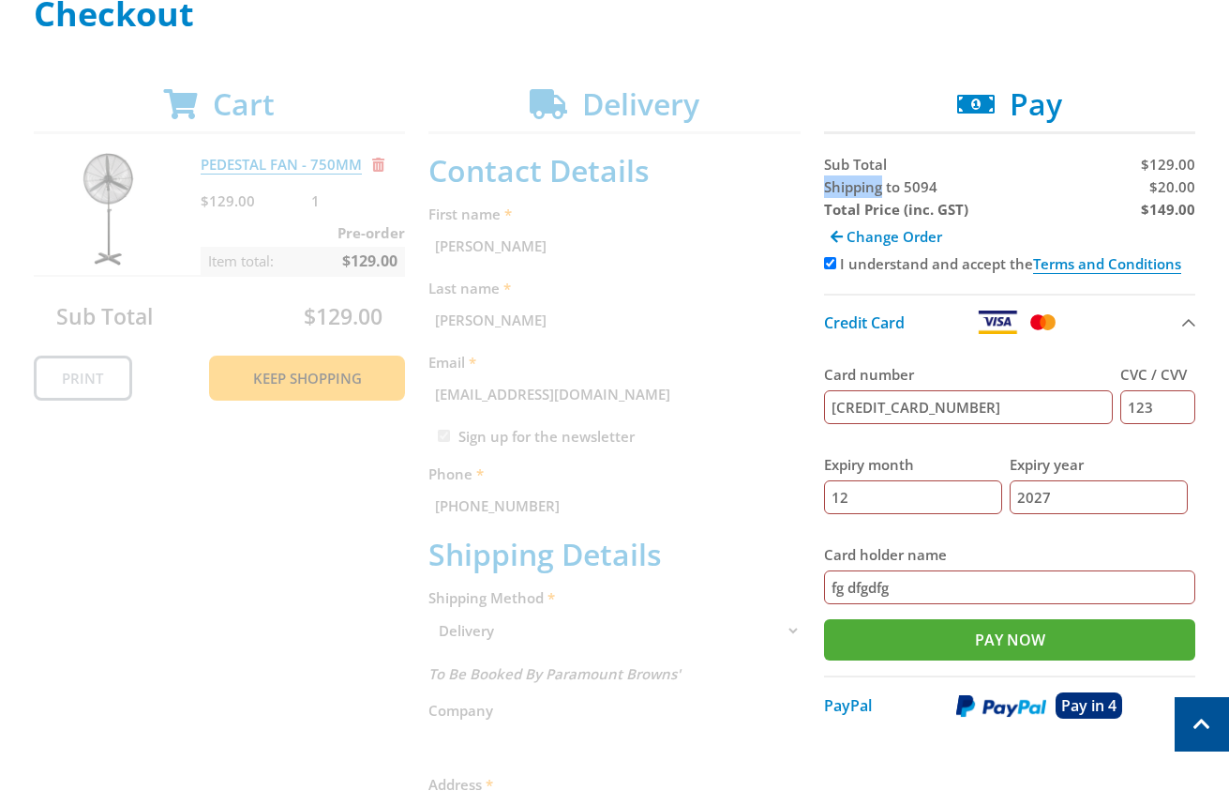
scroll to position [299, 0]
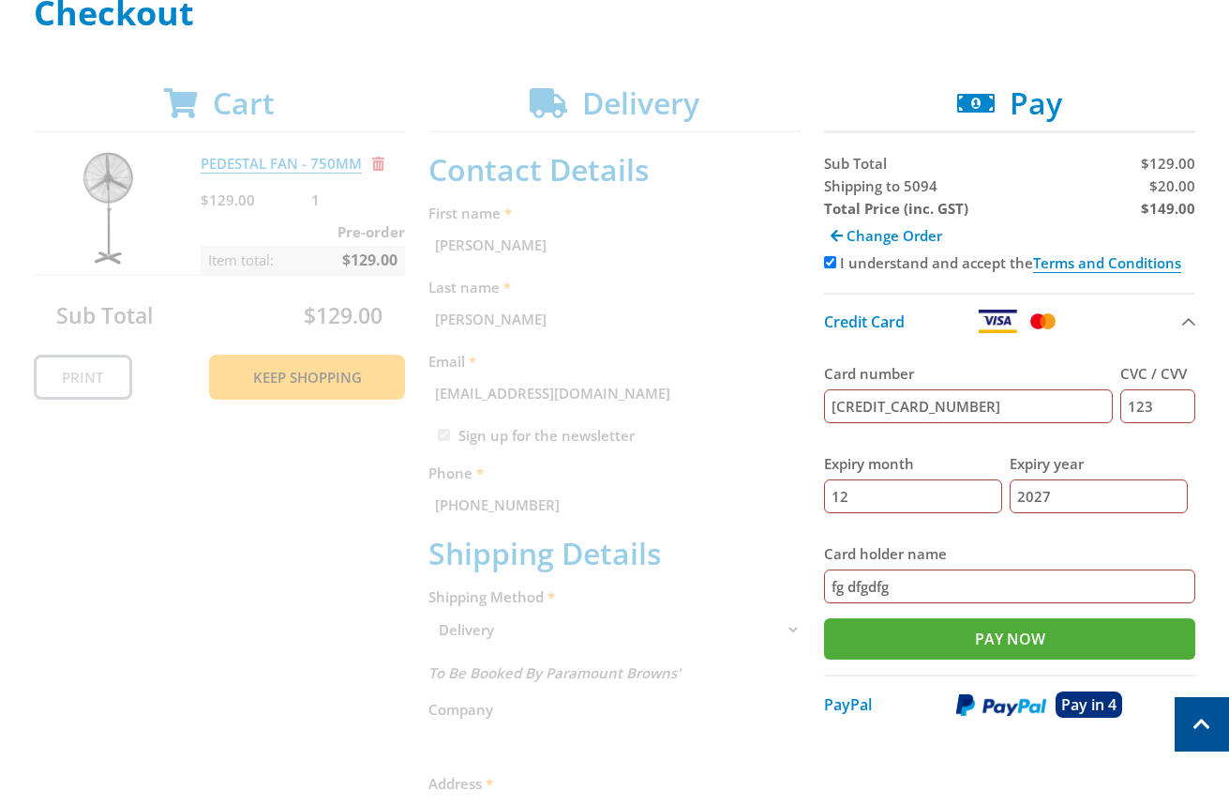
click at [1177, 184] on span "$20.00" at bounding box center [1173, 185] width 46 height 19
copy span "20.00"
click at [1182, 207] on strong "$149.00" at bounding box center [1168, 208] width 54 height 19
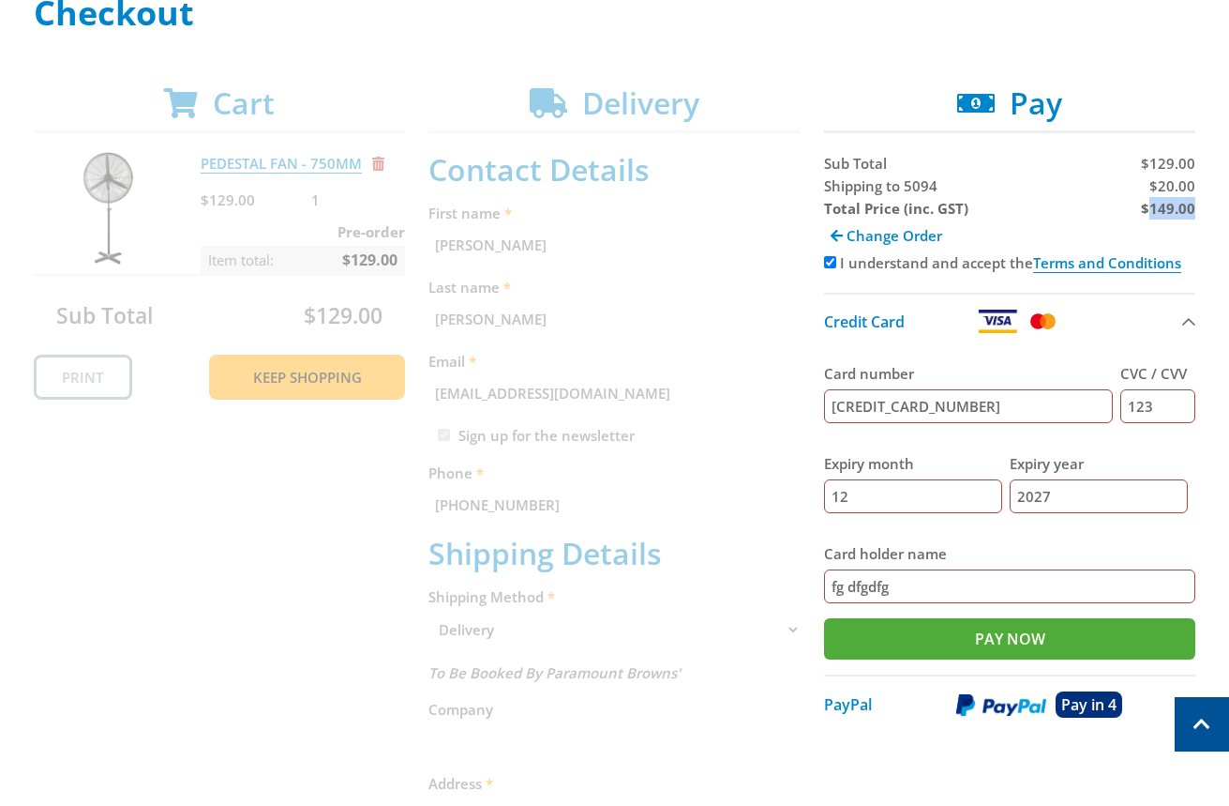
copy strong "149.00"
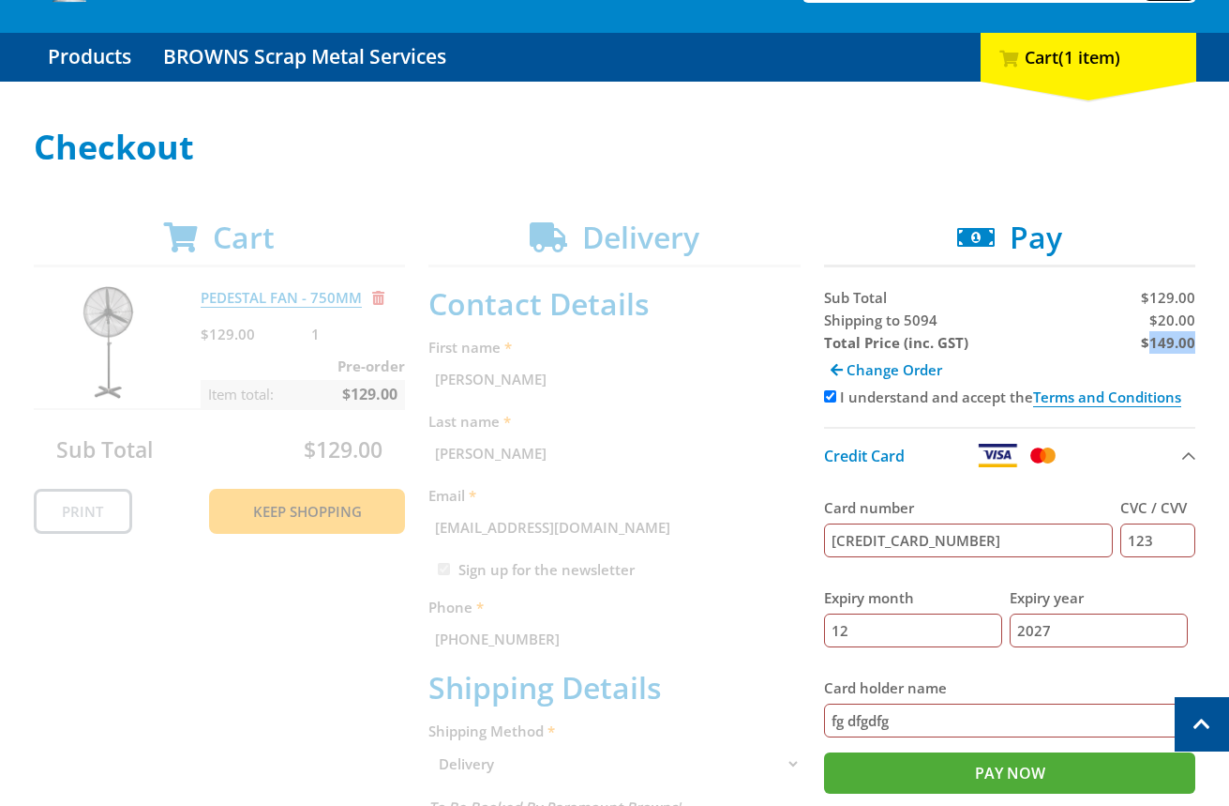
scroll to position [0, 0]
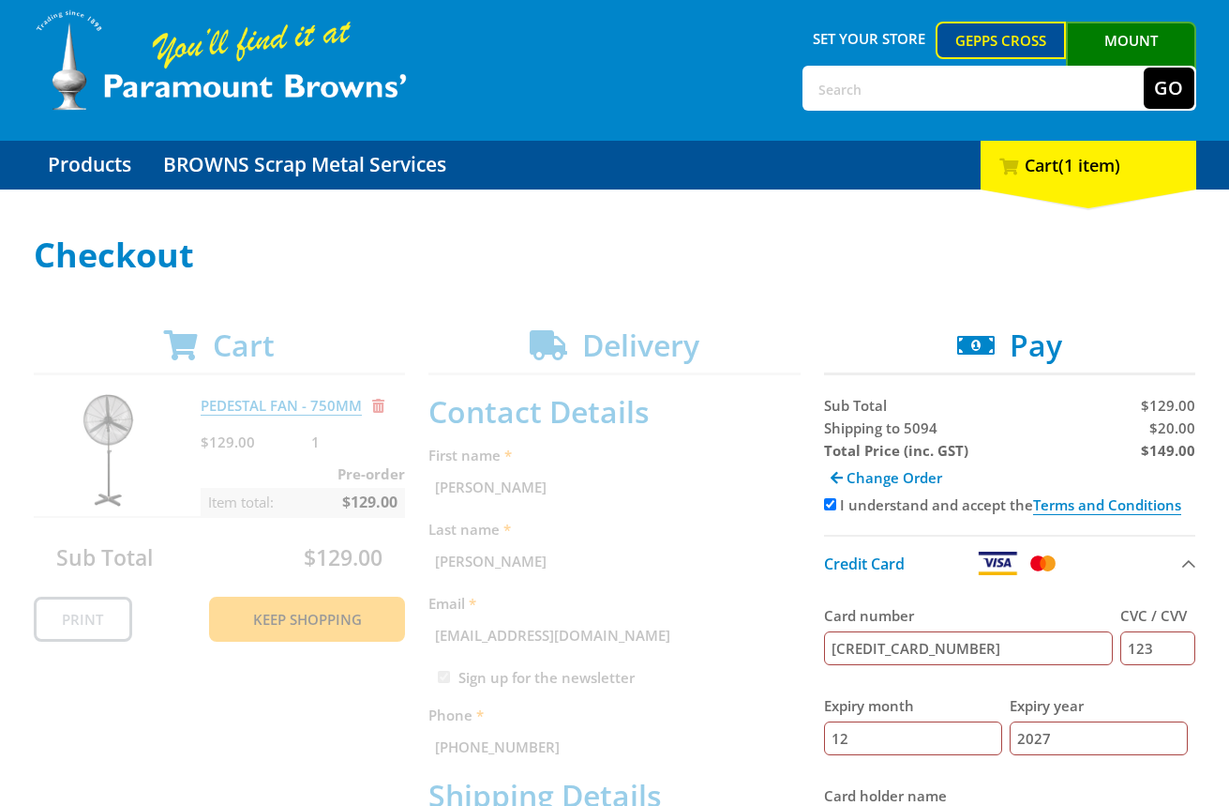
click at [1071, 439] on div "$149.00" at bounding box center [1105, 450] width 182 height 23
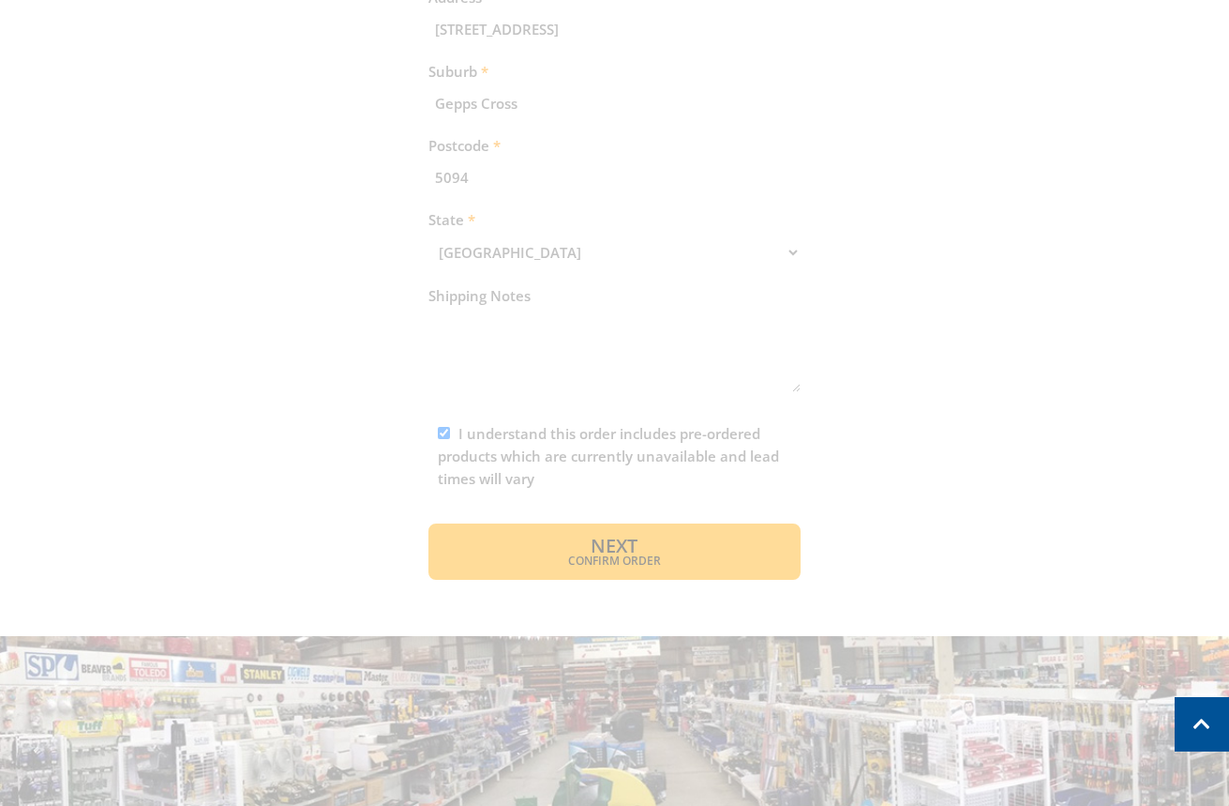
scroll to position [1192, 0]
